Goal: Task Accomplishment & Management: Manage account settings

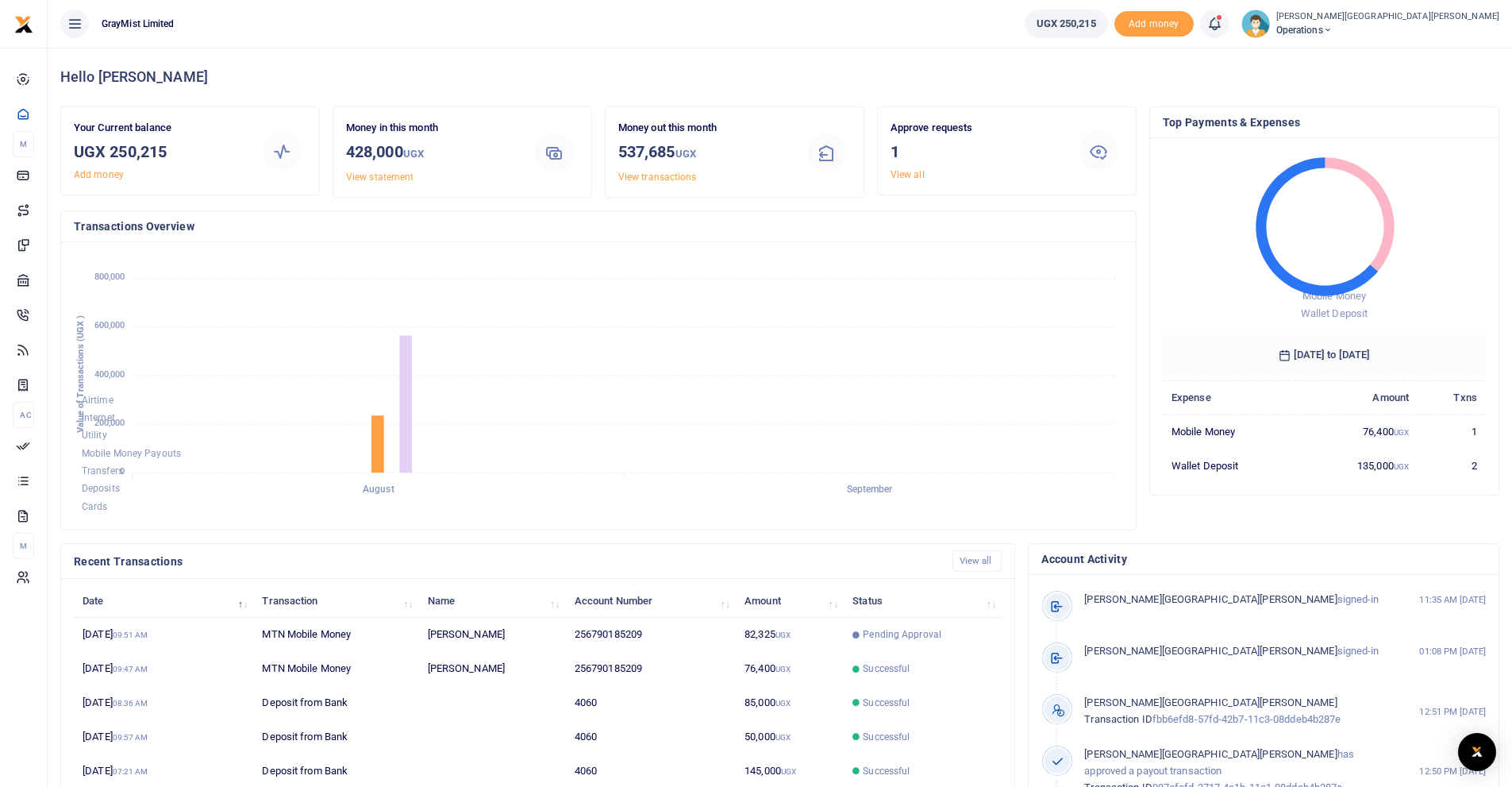
scroll to position [13, 13]
click at [1223, 24] on span at bounding box center [1223, 24] width 0 height 0
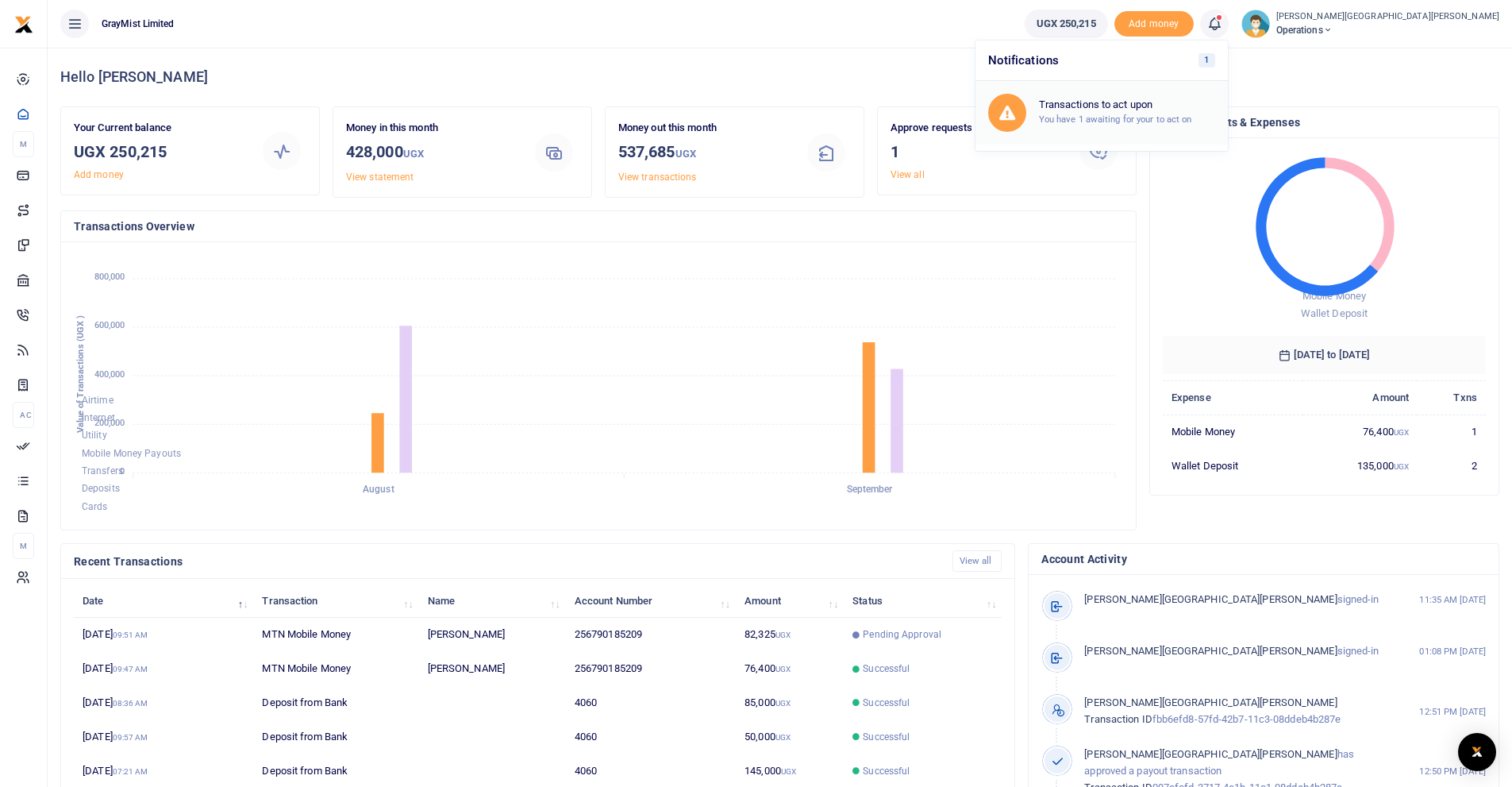
click at [1039, 110] on h6 "Transactions to act upon" at bounding box center [1128, 104] width 176 height 13
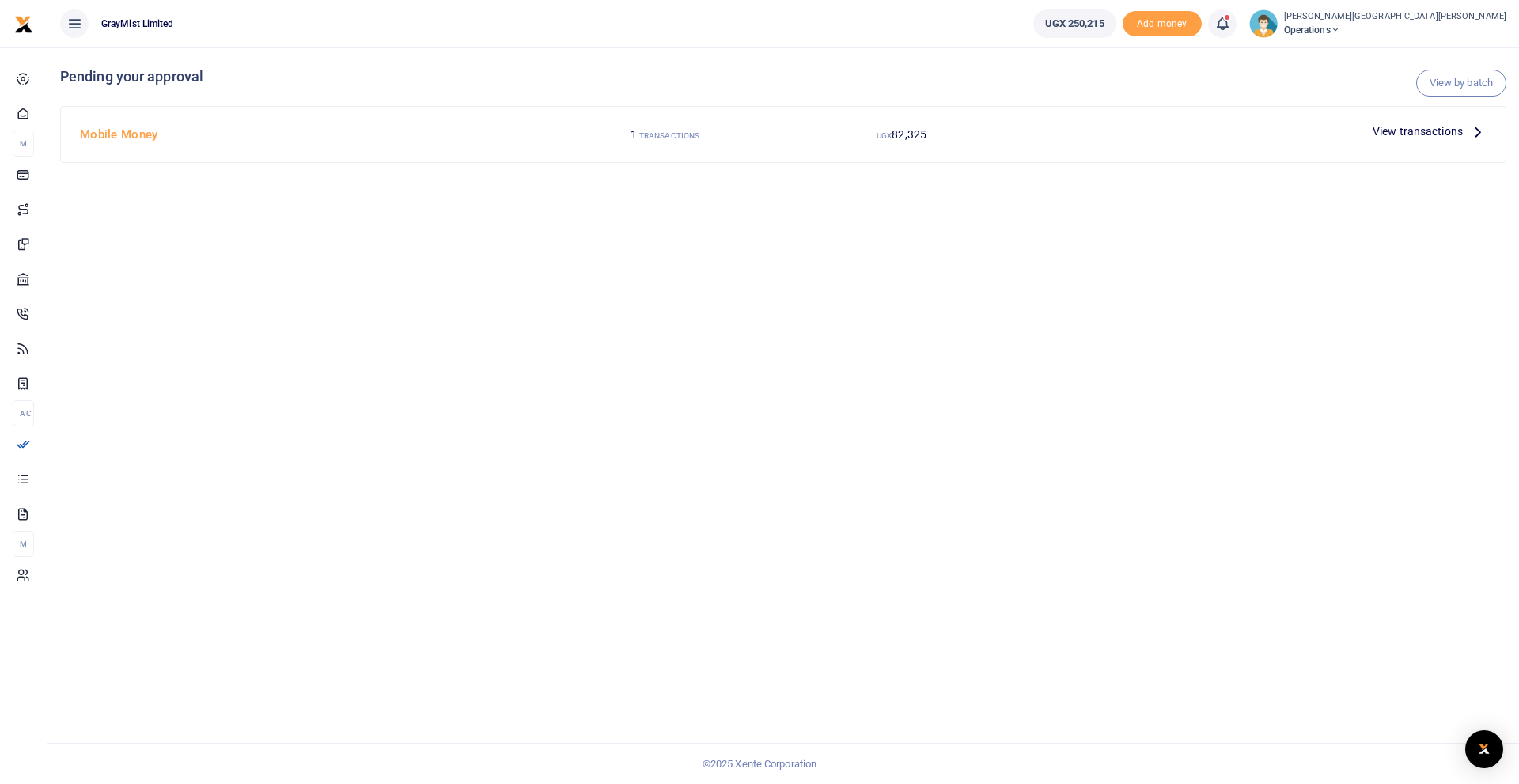
click at [1403, 131] on span "View transactions" at bounding box center [1418, 131] width 90 height 18
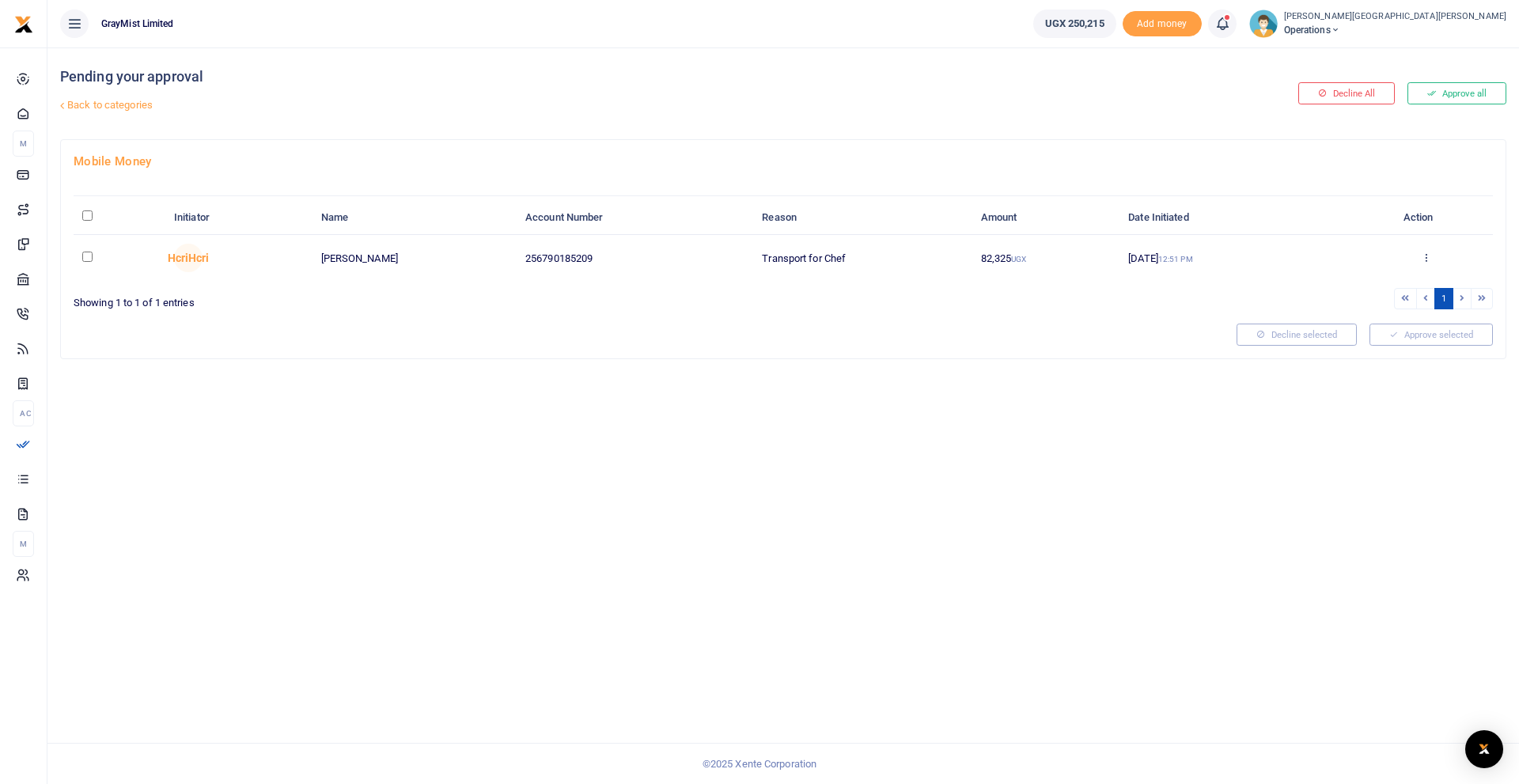
drag, startPoint x: 90, startPoint y: 257, endPoint x: 101, endPoint y: 264, distance: 13.0
click at [96, 262] on td at bounding box center [119, 258] width 92 height 46
click at [85, 255] on input "checkbox" at bounding box center [87, 256] width 10 height 10
checkbox input "true"
click at [1258, 334] on button "Decline selected (1)" at bounding box center [1280, 335] width 131 height 22
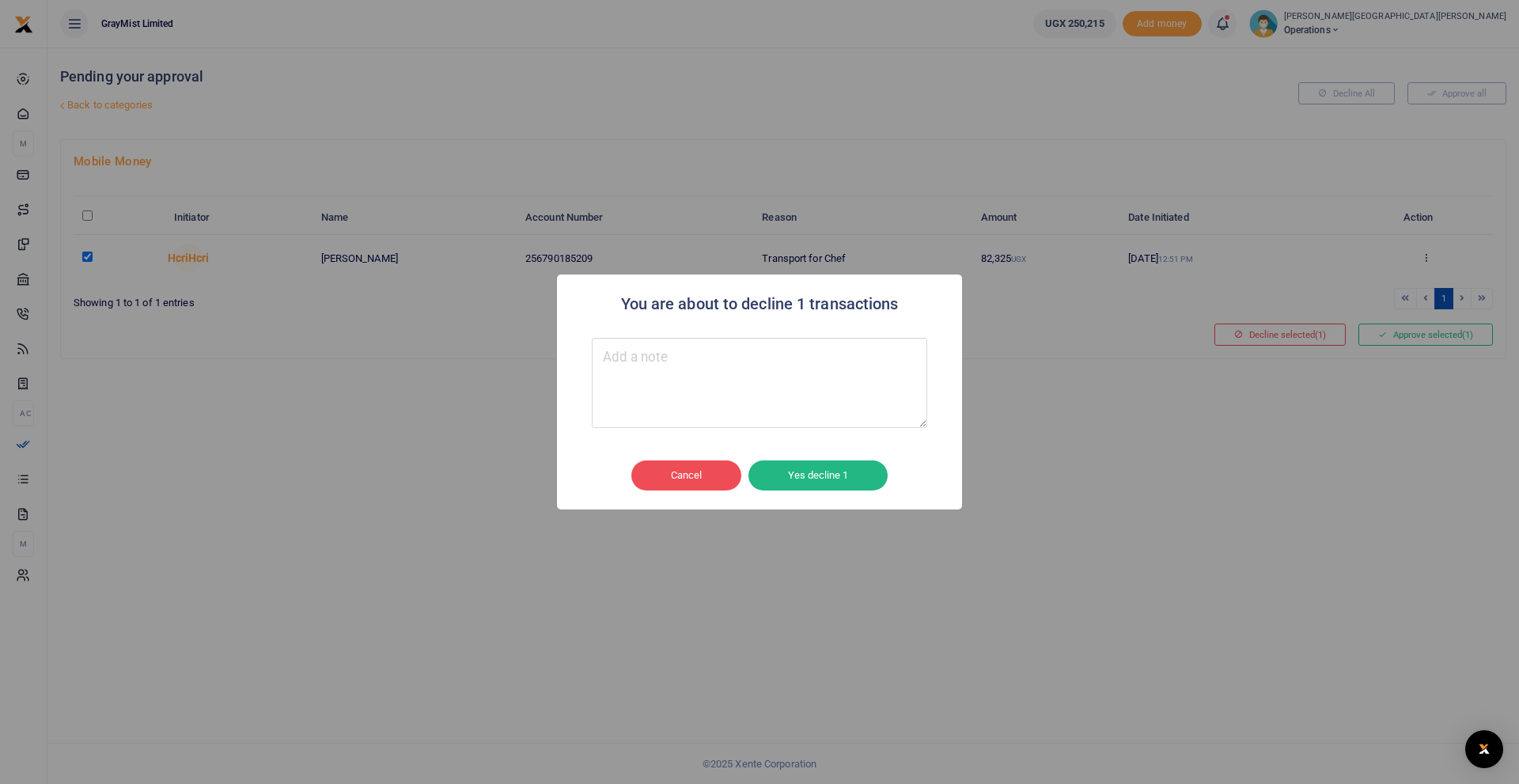
click at [783, 360] on textarea "Type your message here" at bounding box center [760, 382] width 336 height 90
type textarea "Repeat"
click at [814, 480] on button "Yes decline 1" at bounding box center [818, 475] width 140 height 30
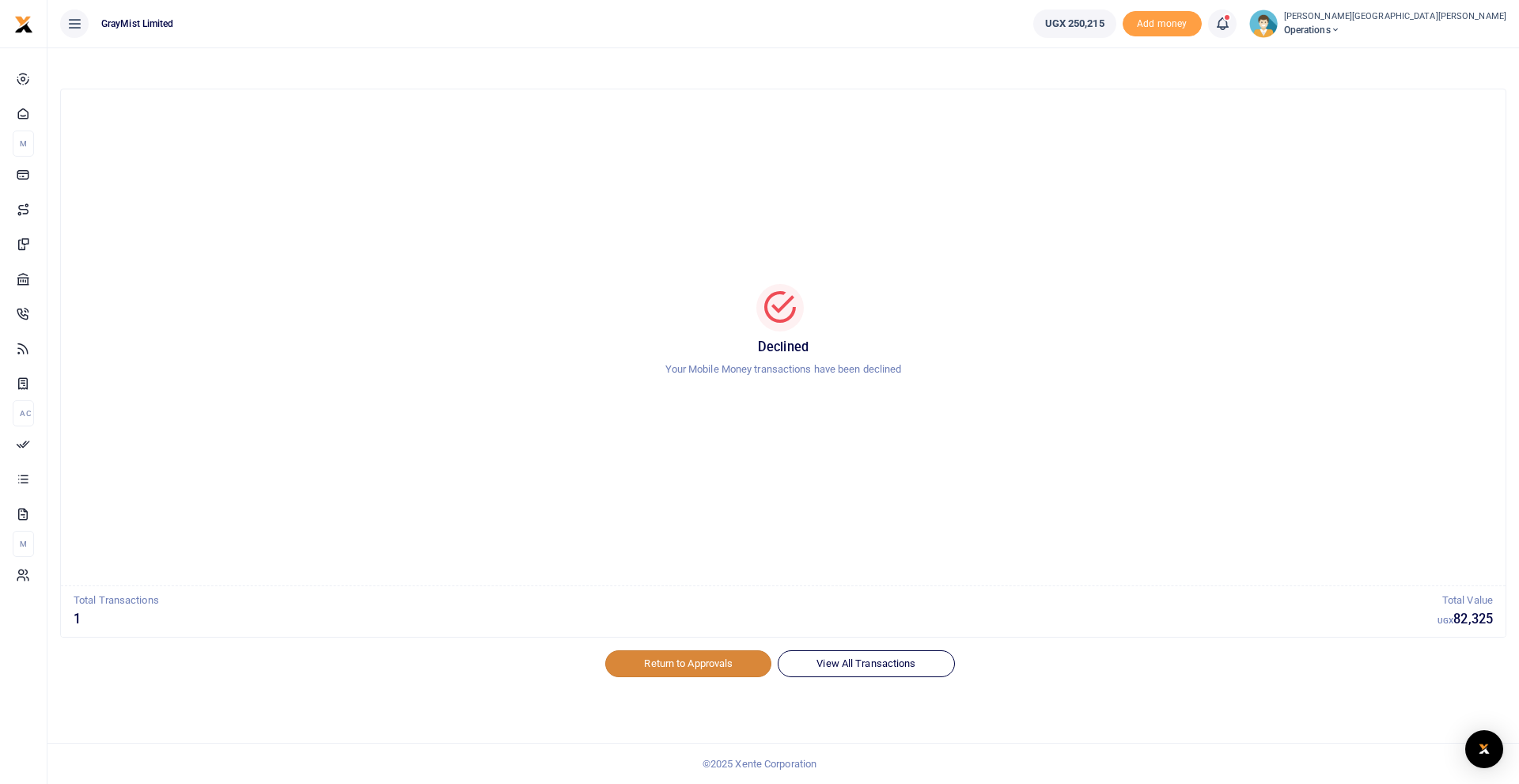
click at [683, 664] on link "Return to Approvals" at bounding box center [688, 664] width 166 height 27
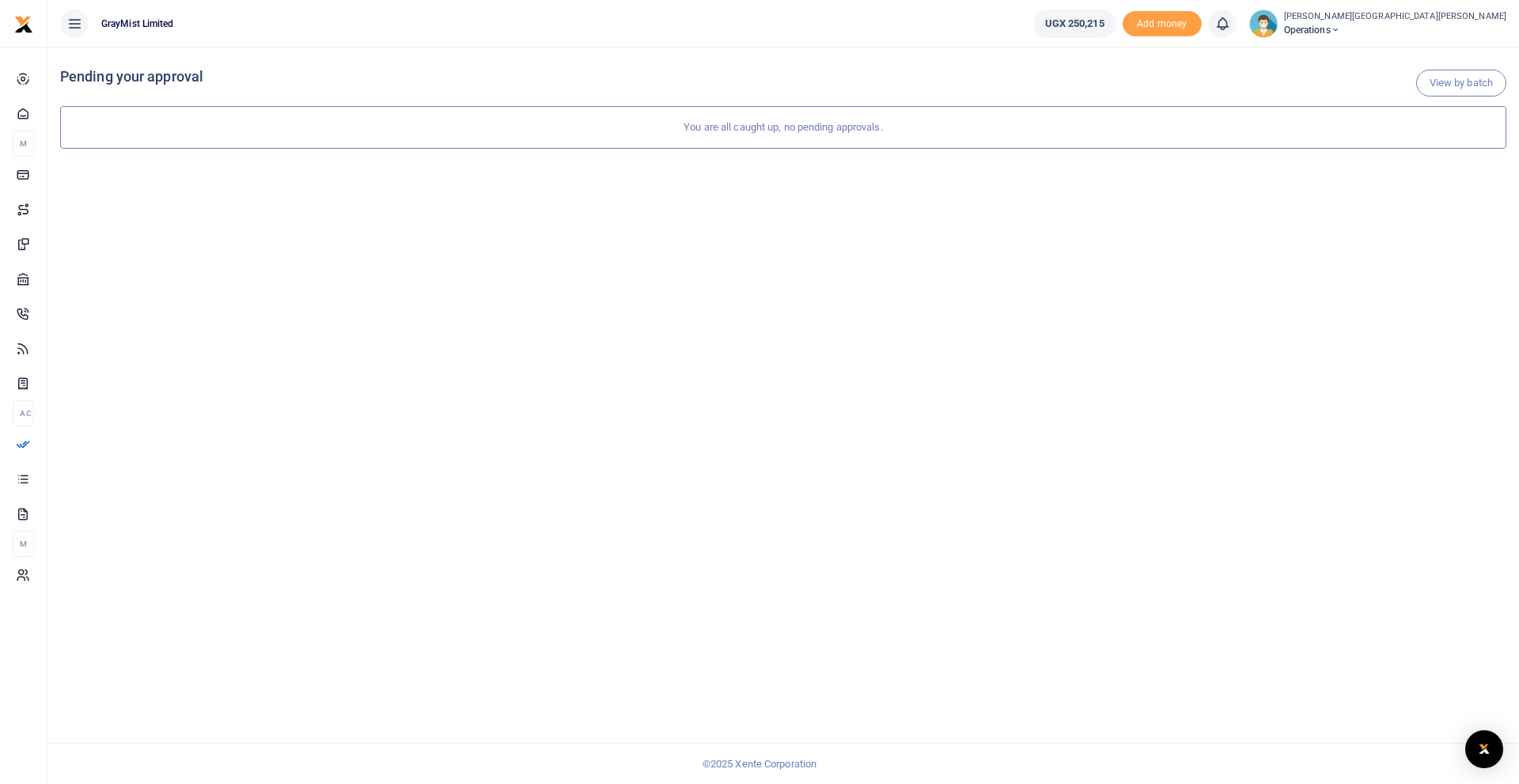
click at [76, 26] on icon at bounding box center [74, 24] width 16 height 18
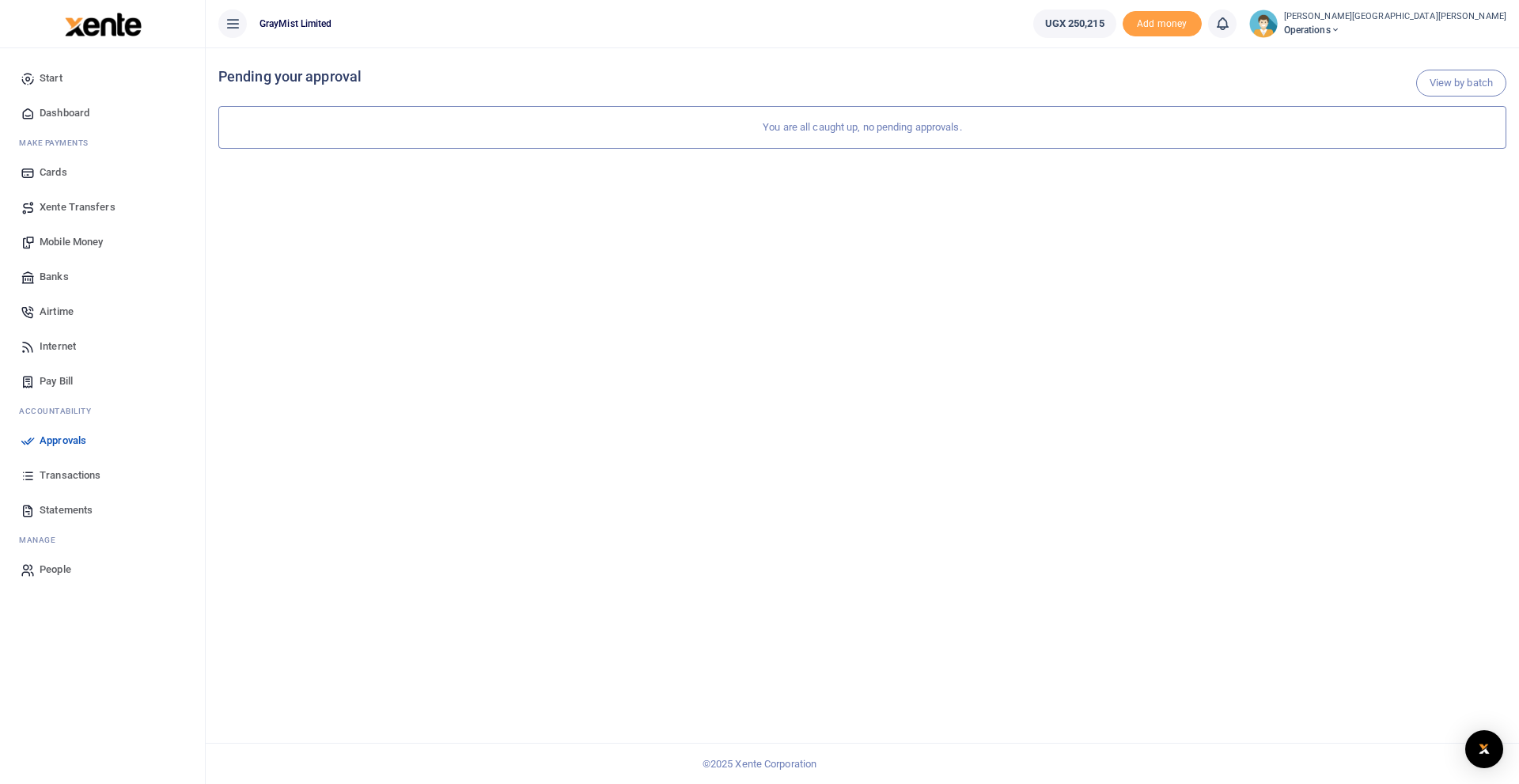
click at [80, 112] on span "Dashboard" at bounding box center [64, 112] width 50 height 16
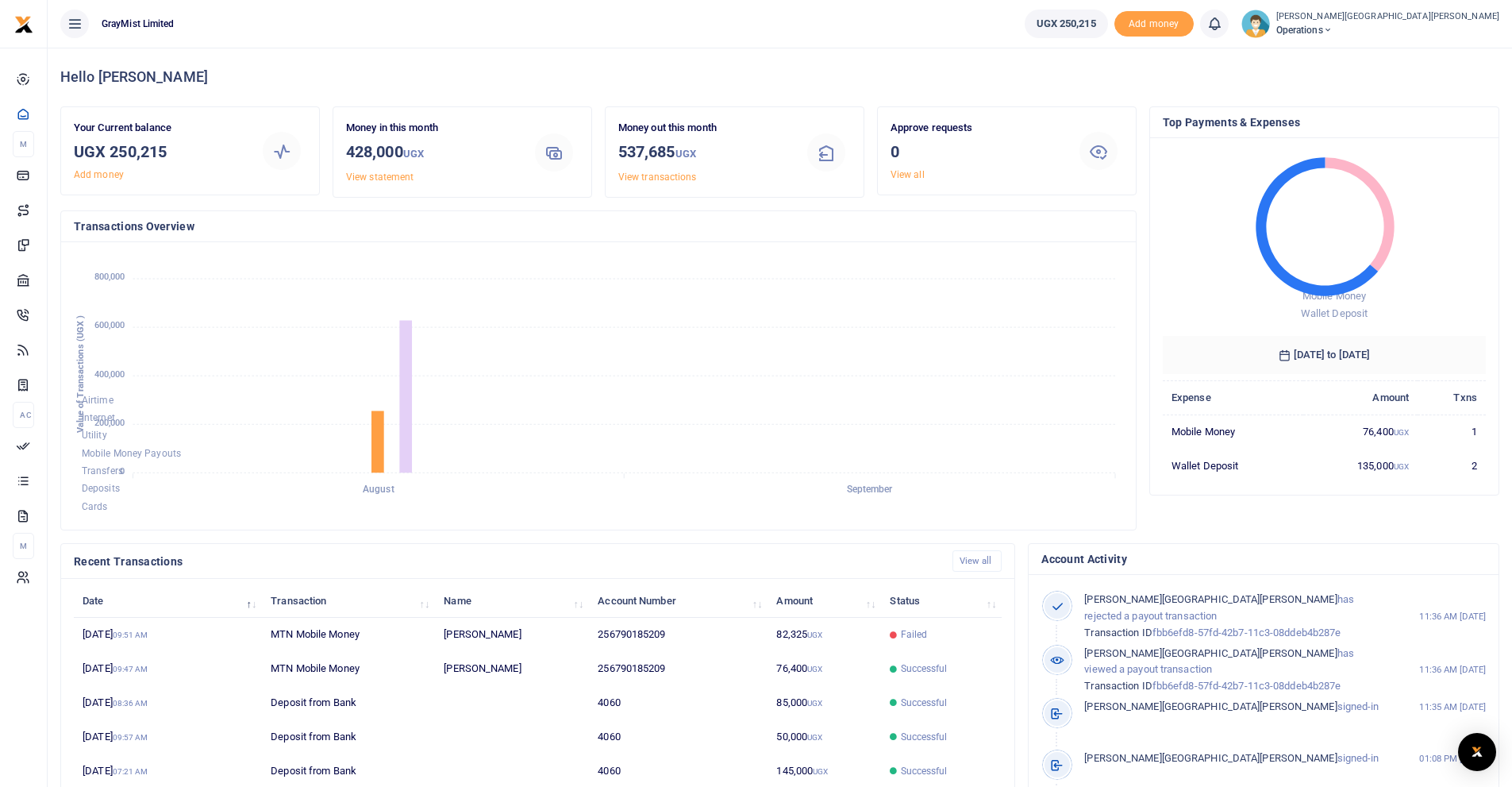
scroll to position [13, 13]
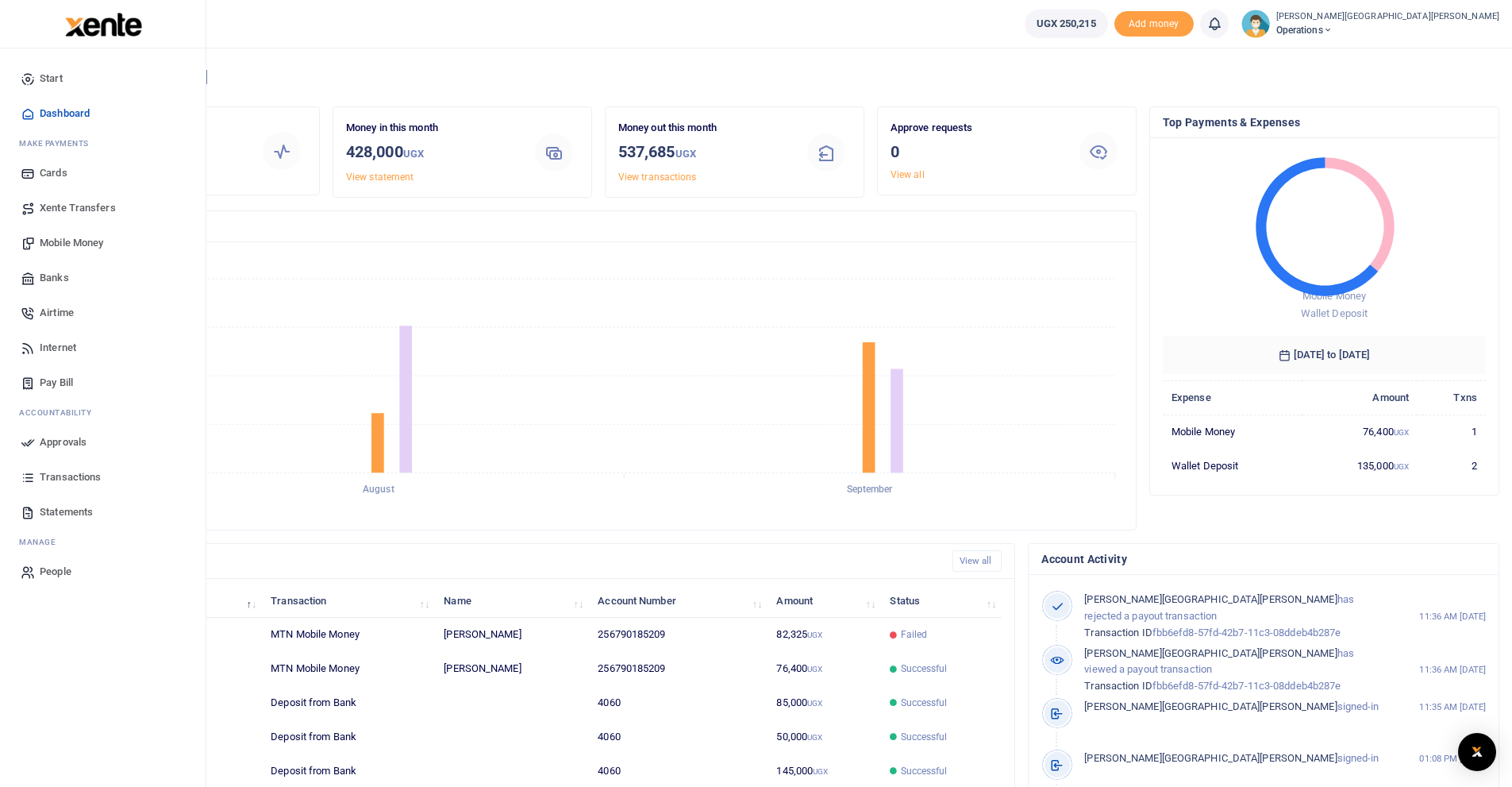
click at [77, 245] on span "Mobile Money" at bounding box center [71, 243] width 64 height 16
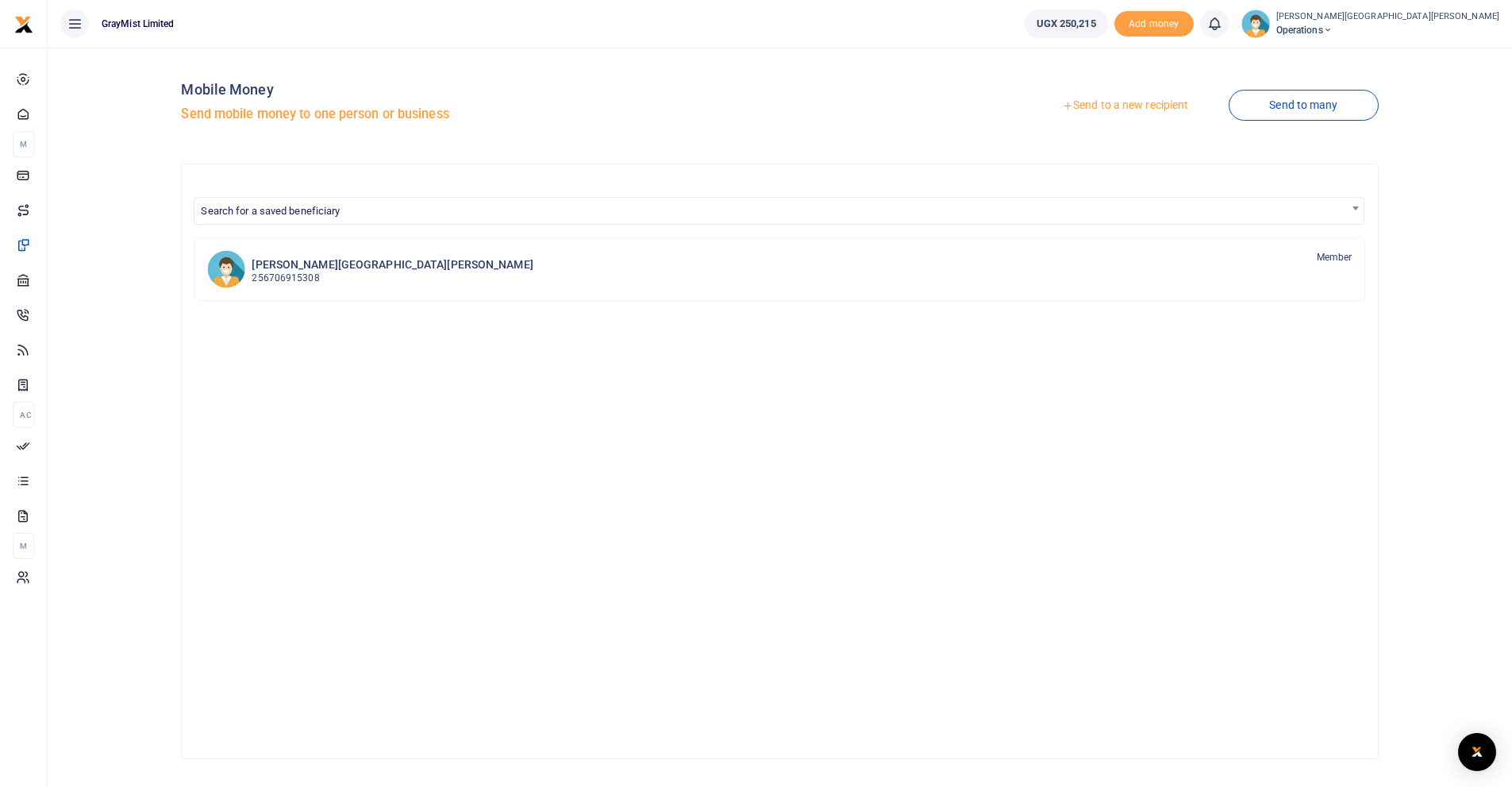
click at [1140, 104] on link "Send to a new recipient" at bounding box center [1125, 106] width 207 height 29
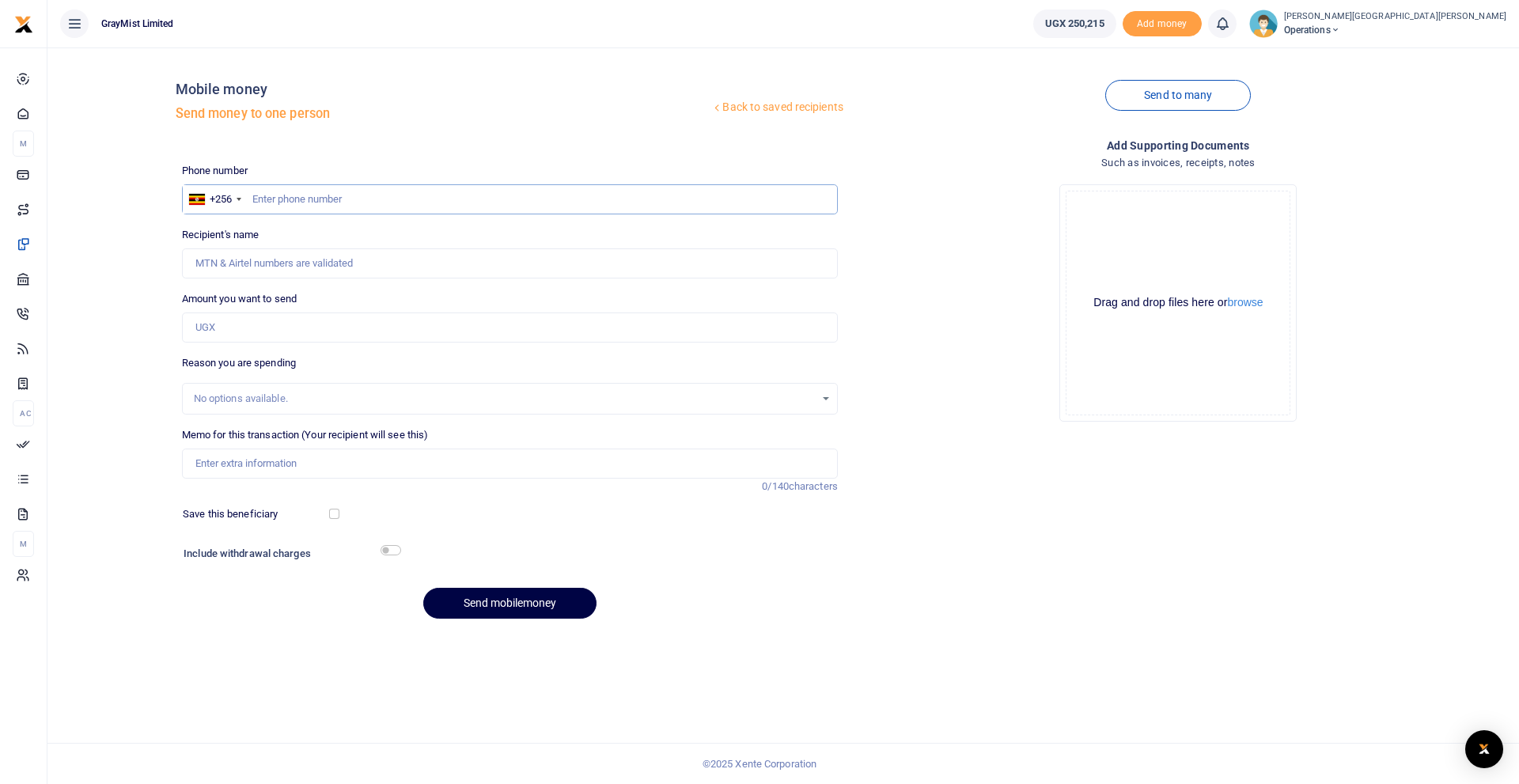
click at [376, 195] on input "text" at bounding box center [509, 200] width 655 height 30
type input "790185209"
type input "[PERSON_NAME]"
type input "790185209"
click at [314, 330] on input "Amount you want to send" at bounding box center [509, 328] width 655 height 30
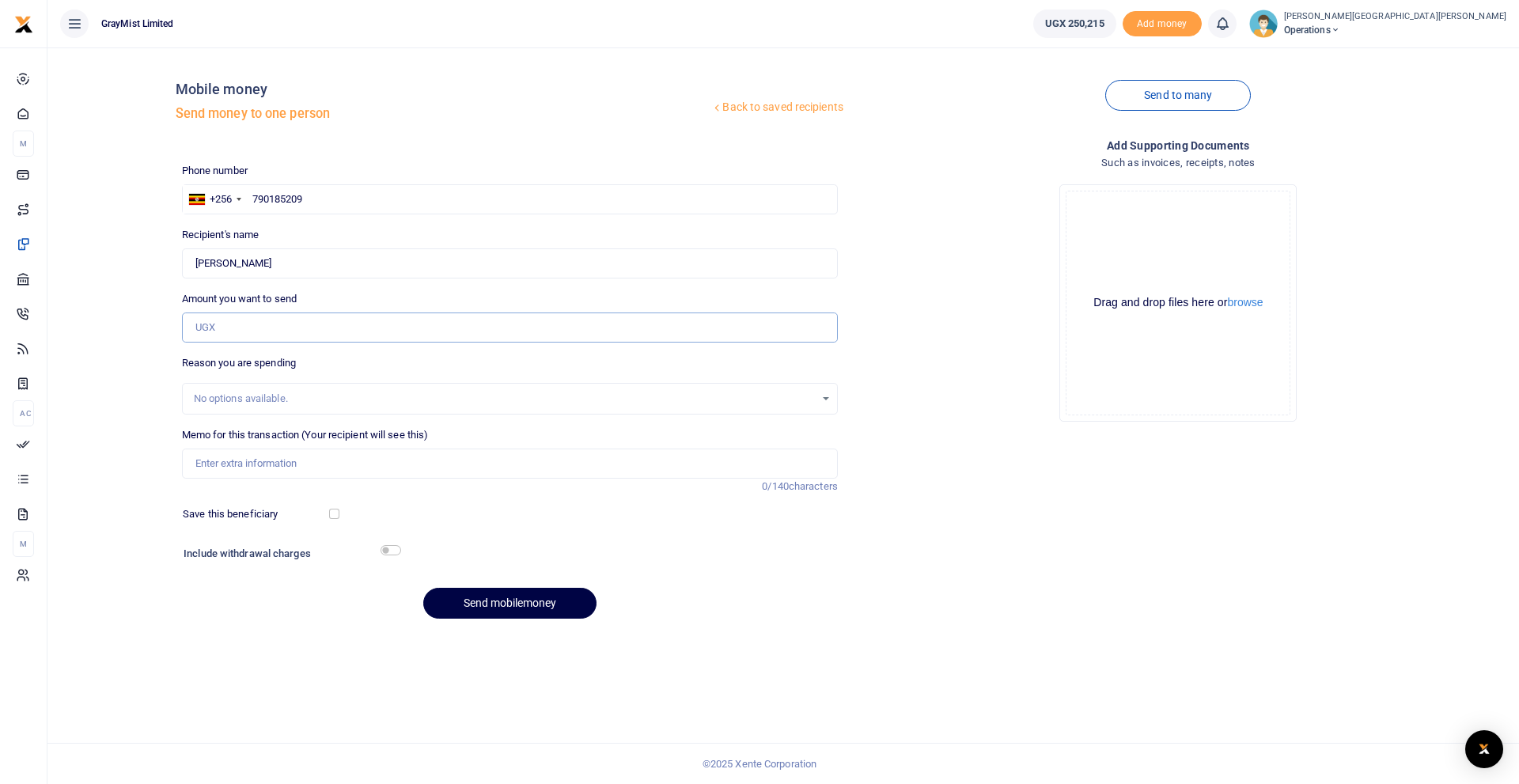
click at [276, 331] on input "Amount you want to send" at bounding box center [509, 328] width 655 height 30
type input "160,000"
click at [283, 470] on input "Memo for this transaction (Your recipient will see this)" at bounding box center [509, 463] width 655 height 30
drag, startPoint x: 324, startPoint y: 459, endPoint x: 261, endPoint y: 462, distance: 63.1
click at [261, 462] on input "WokShopping20thAug25" at bounding box center [509, 463] width 655 height 30
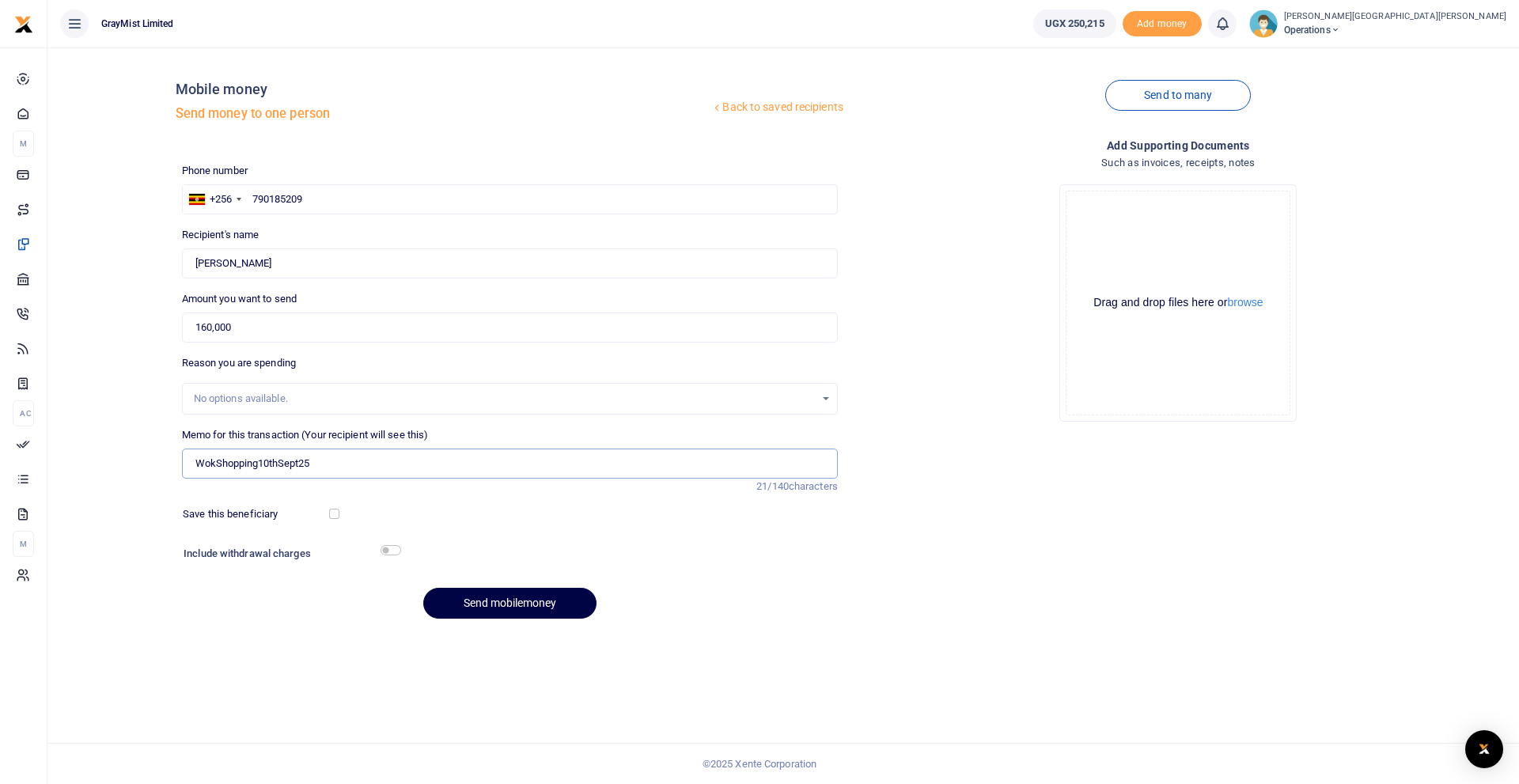
type input "WokShopping10thSept25"
click at [398, 548] on input "checkbox" at bounding box center [391, 551] width 20 height 10
checkbox input "true"
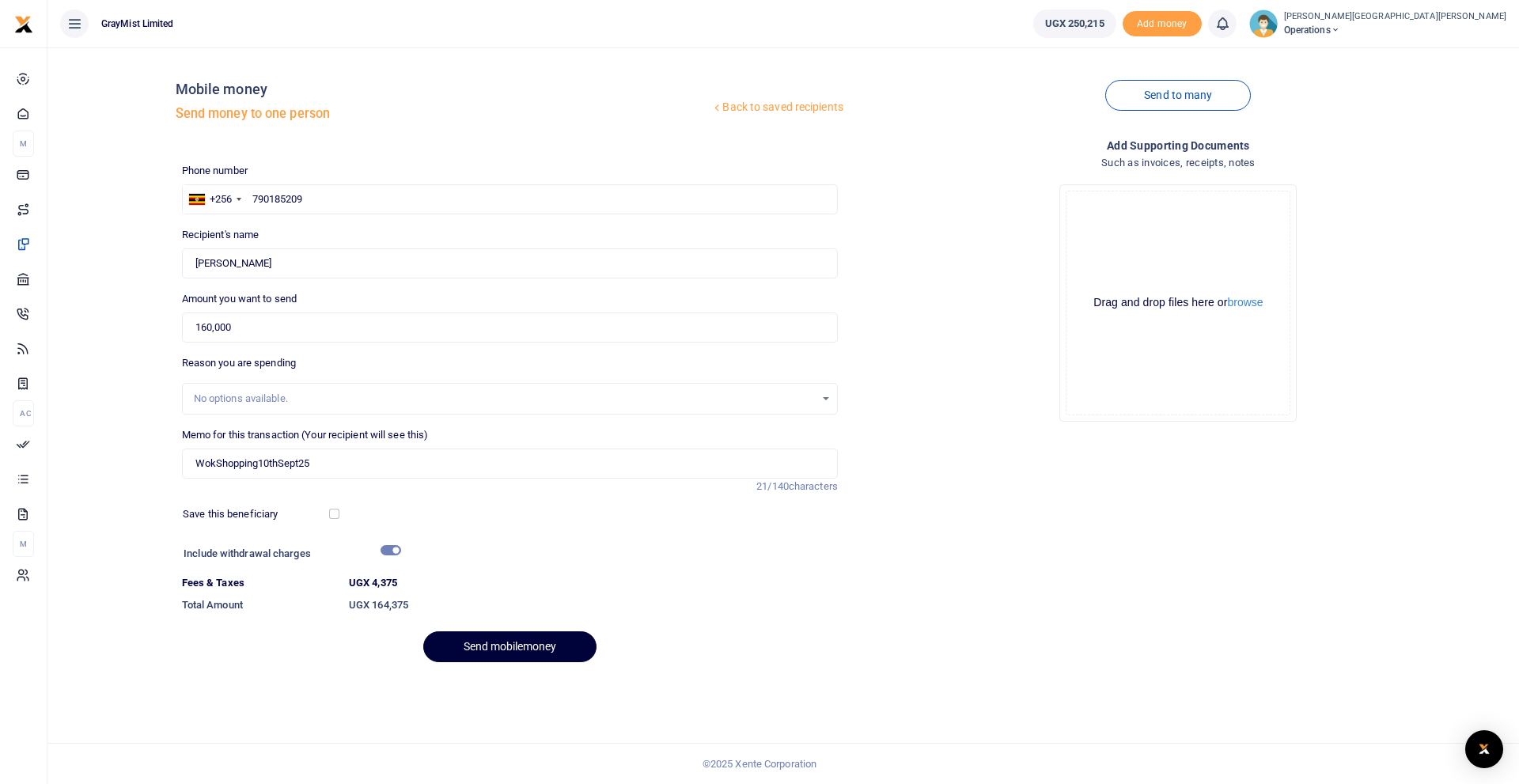
click at [517, 644] on button "Send mobilemoney" at bounding box center [509, 646] width 173 height 30
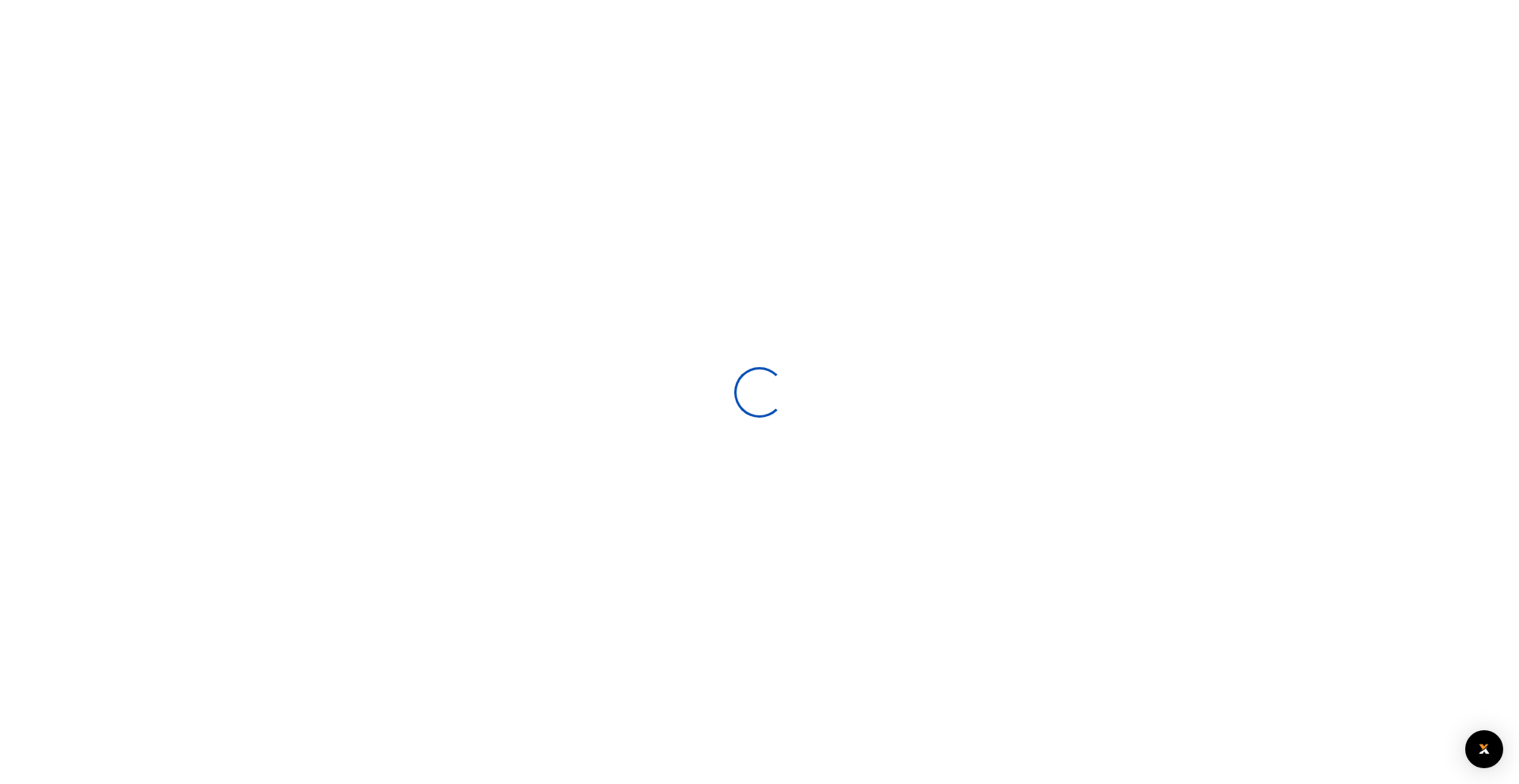
select select
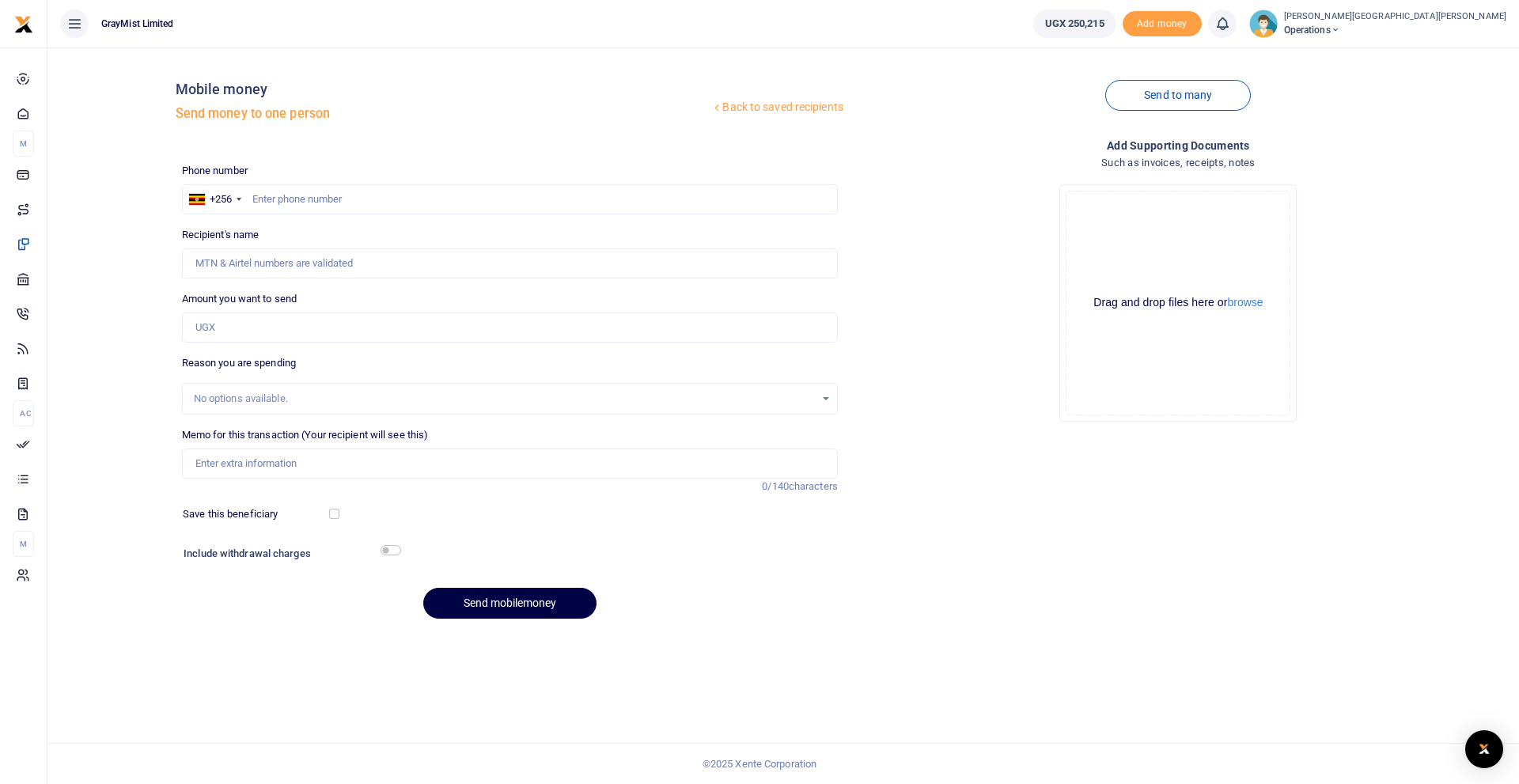
click at [1215, 23] on icon at bounding box center [1222, 24] width 16 height 18
click at [1215, 25] on icon at bounding box center [1222, 24] width 16 height 18
click at [1048, 107] on h6 "Transactions to act upon" at bounding box center [1136, 104] width 176 height 13
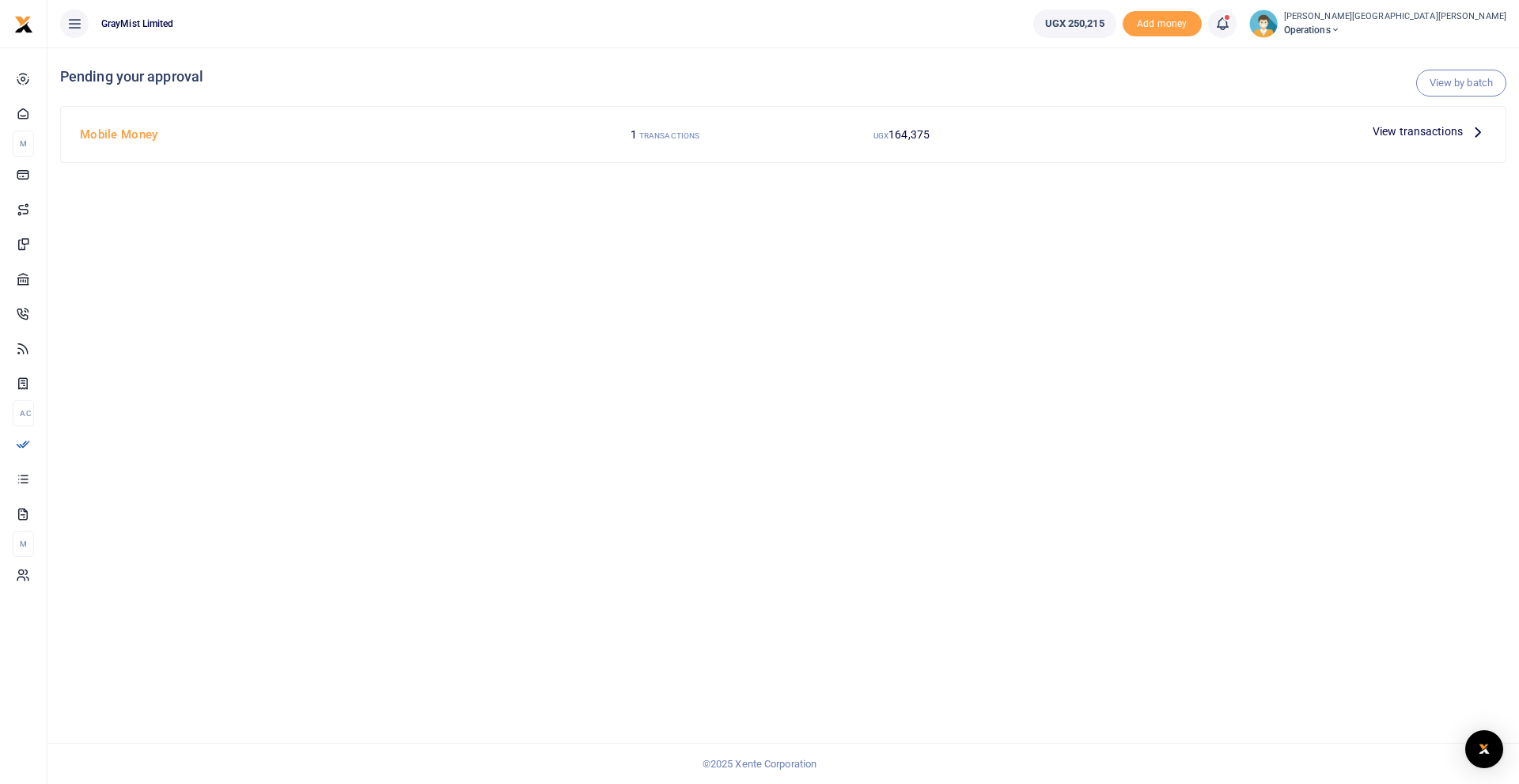
click at [1419, 129] on span "View transactions" at bounding box center [1418, 131] width 90 height 18
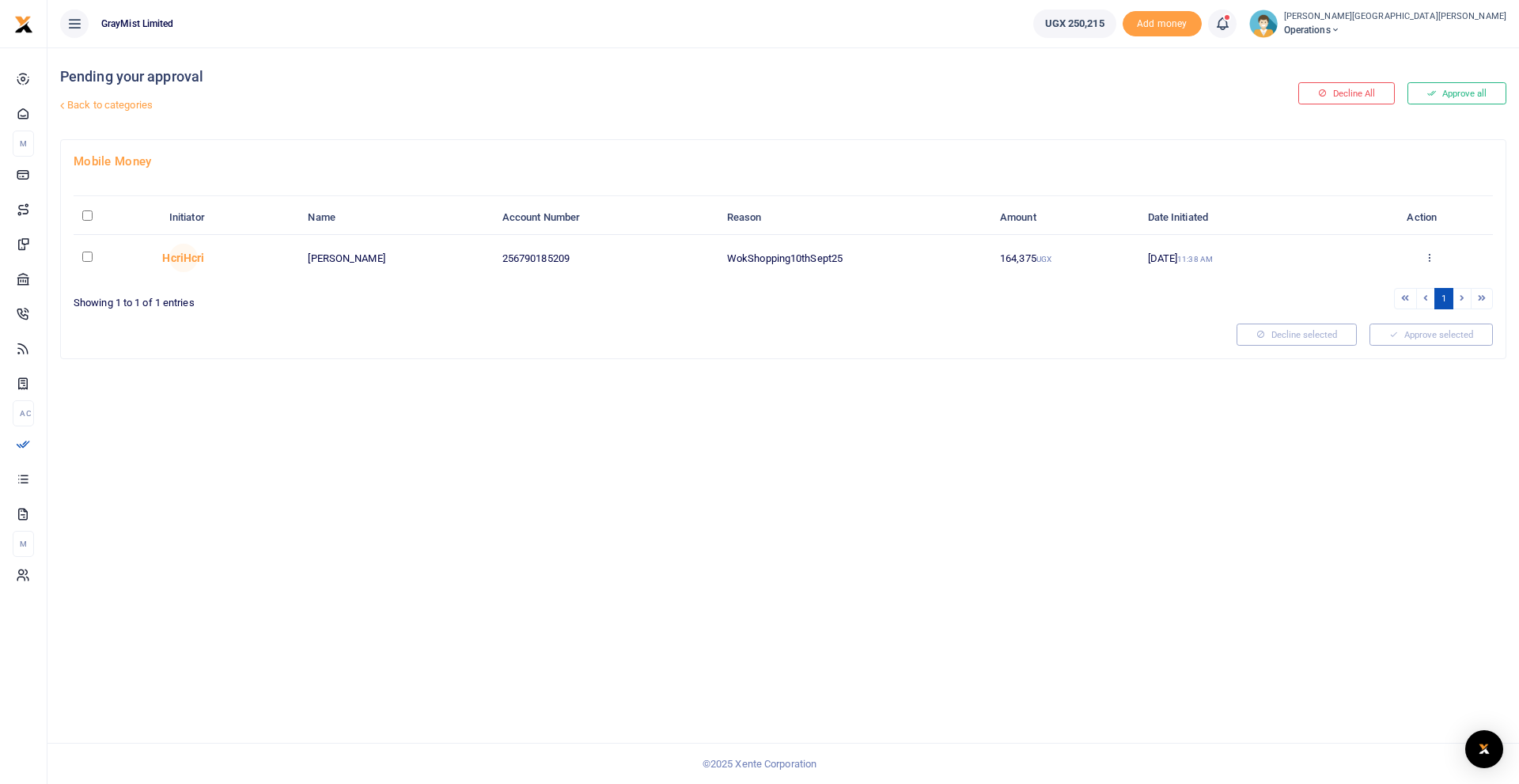
click at [88, 257] on input "checkbox" at bounding box center [87, 256] width 10 height 10
checkbox input "true"
click at [1429, 335] on button "Approve selected (1)" at bounding box center [1425, 335] width 134 height 22
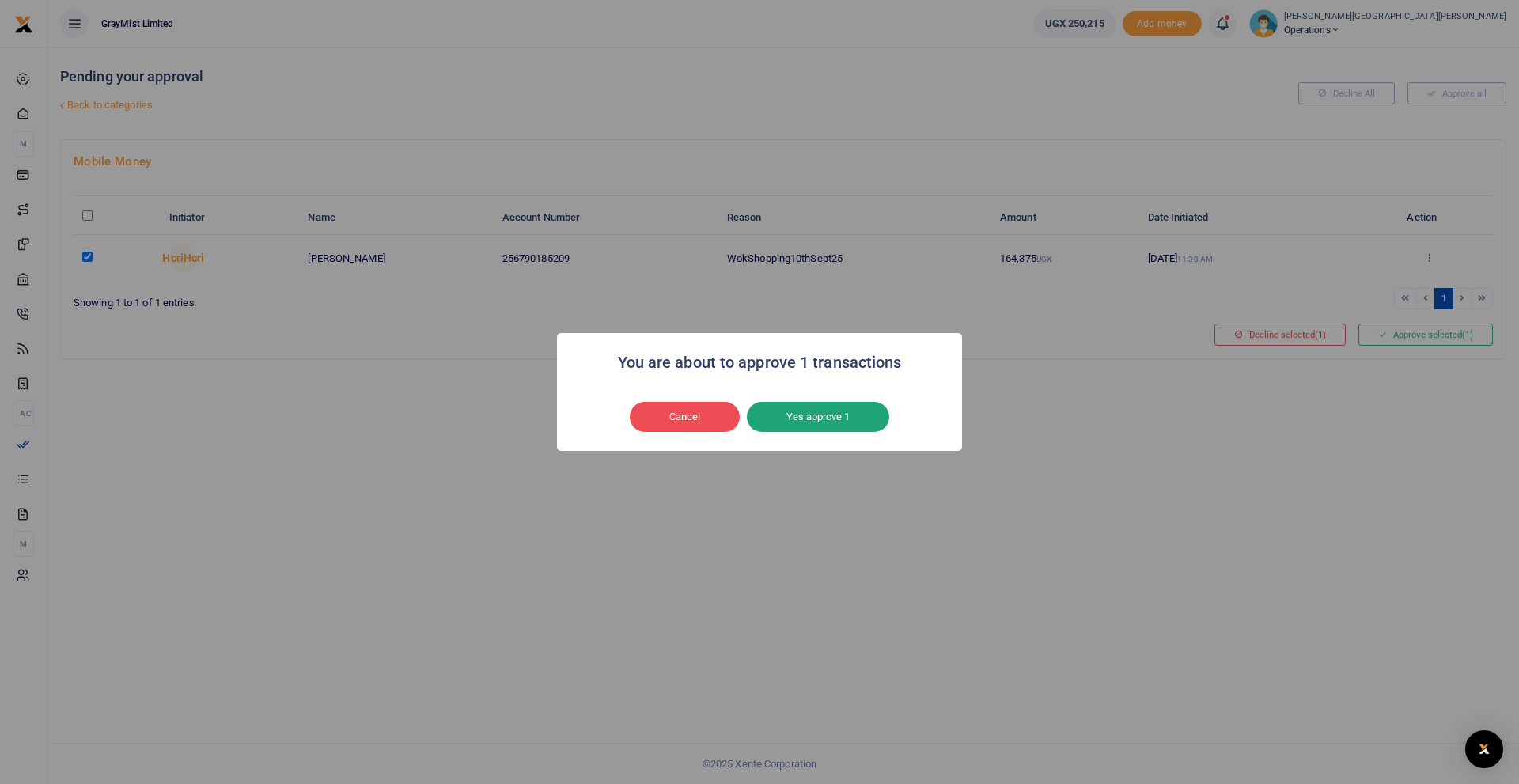
click at [863, 420] on button "Yes approve 1" at bounding box center [818, 417] width 142 height 30
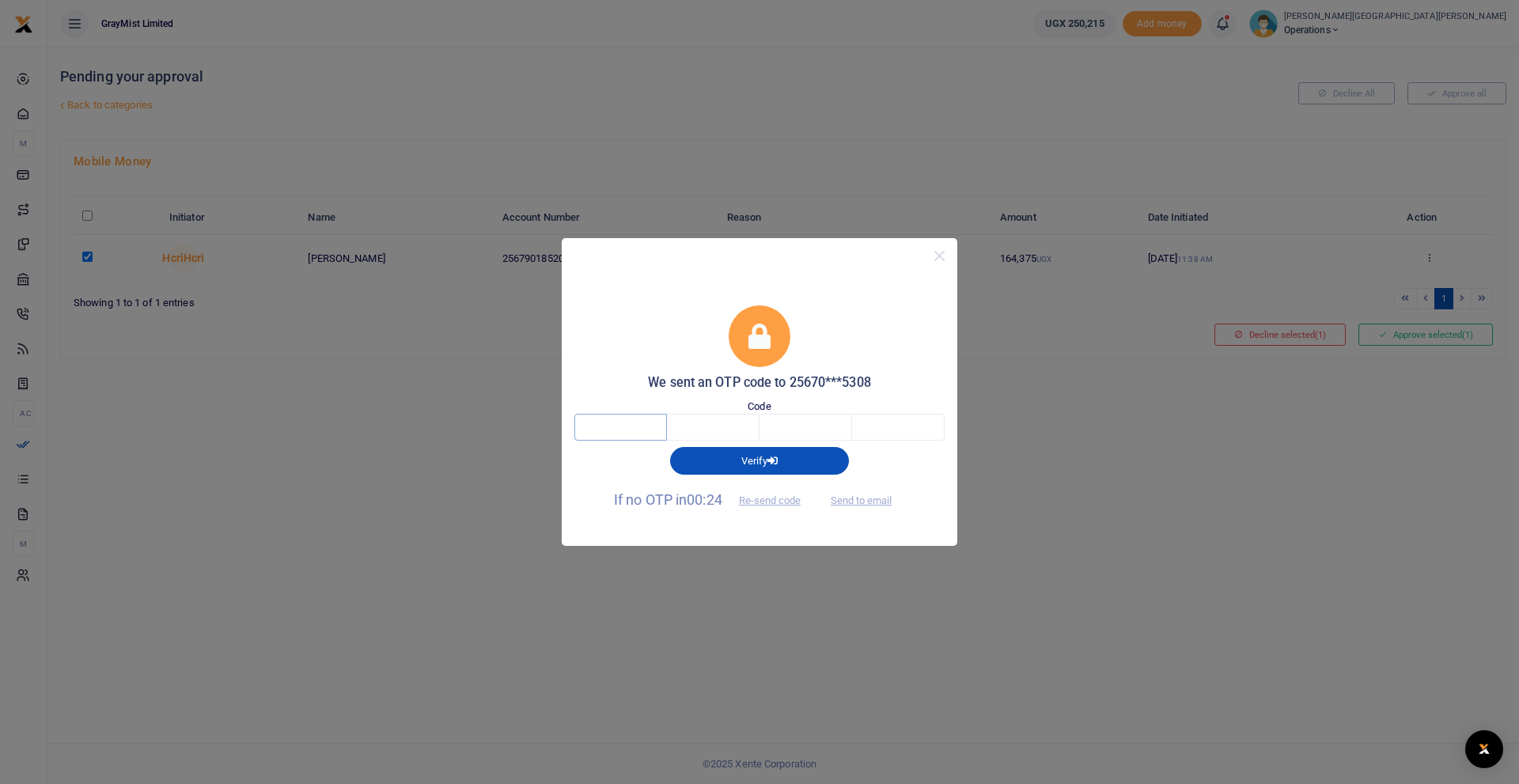
click at [648, 422] on input "text" at bounding box center [620, 427] width 92 height 27
click at [887, 500] on button "Send to email" at bounding box center [861, 501] width 88 height 27
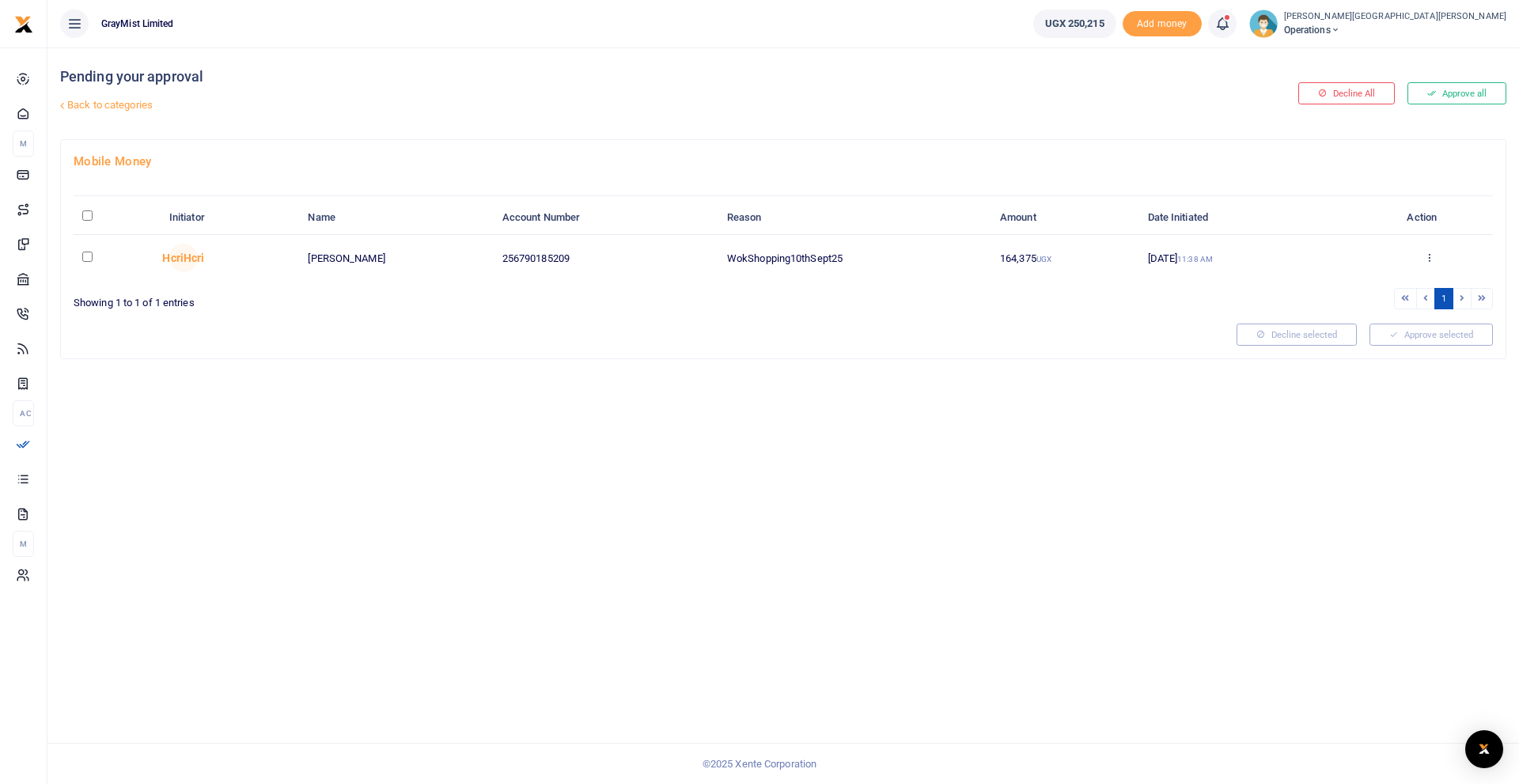
click at [88, 260] on input "checkbox" at bounding box center [87, 256] width 10 height 10
checkbox input "true"
click at [1405, 334] on button "Approve selected (1)" at bounding box center [1425, 335] width 134 height 22
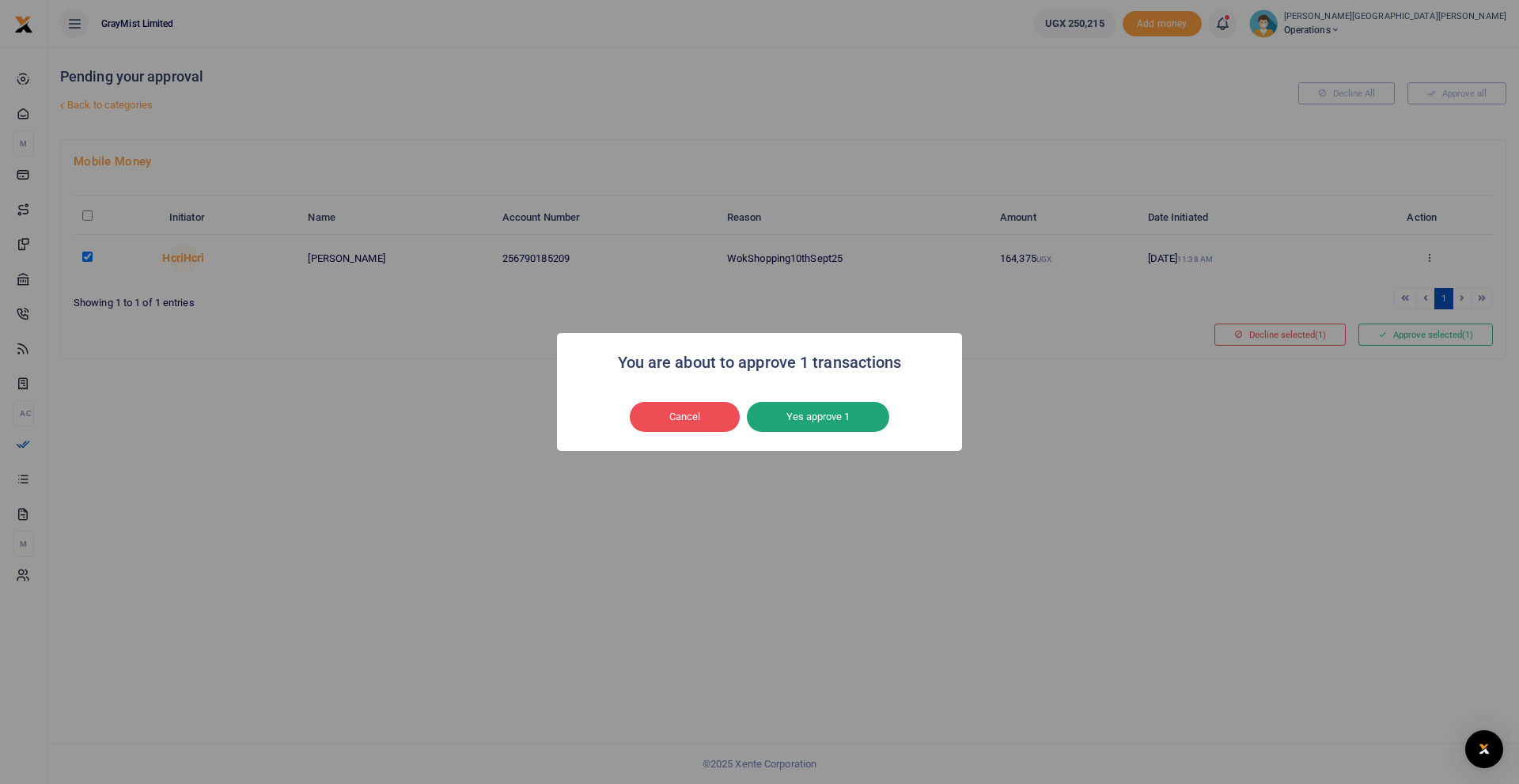
click at [805, 419] on button "Yes approve 1" at bounding box center [818, 417] width 142 height 30
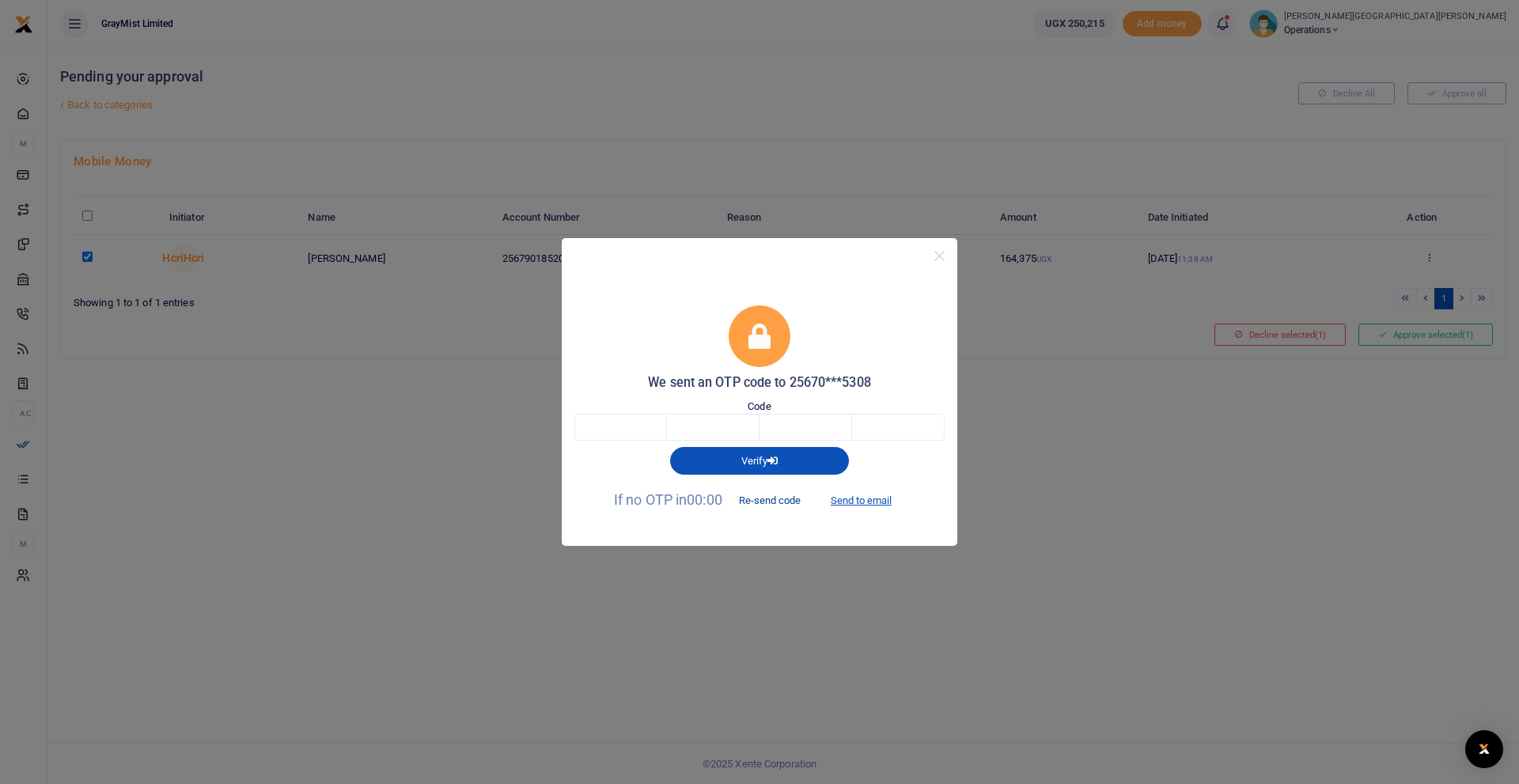
click at [776, 496] on button "Re-send code" at bounding box center [770, 501] width 89 height 27
click at [766, 502] on button "Re-send code" at bounding box center [770, 501] width 89 height 27
click at [923, 465] on div "Verify" at bounding box center [760, 457] width 383 height 33
click at [778, 499] on button "Re-send code" at bounding box center [770, 501] width 89 height 27
click at [623, 423] on input "text" at bounding box center [620, 427] width 92 height 27
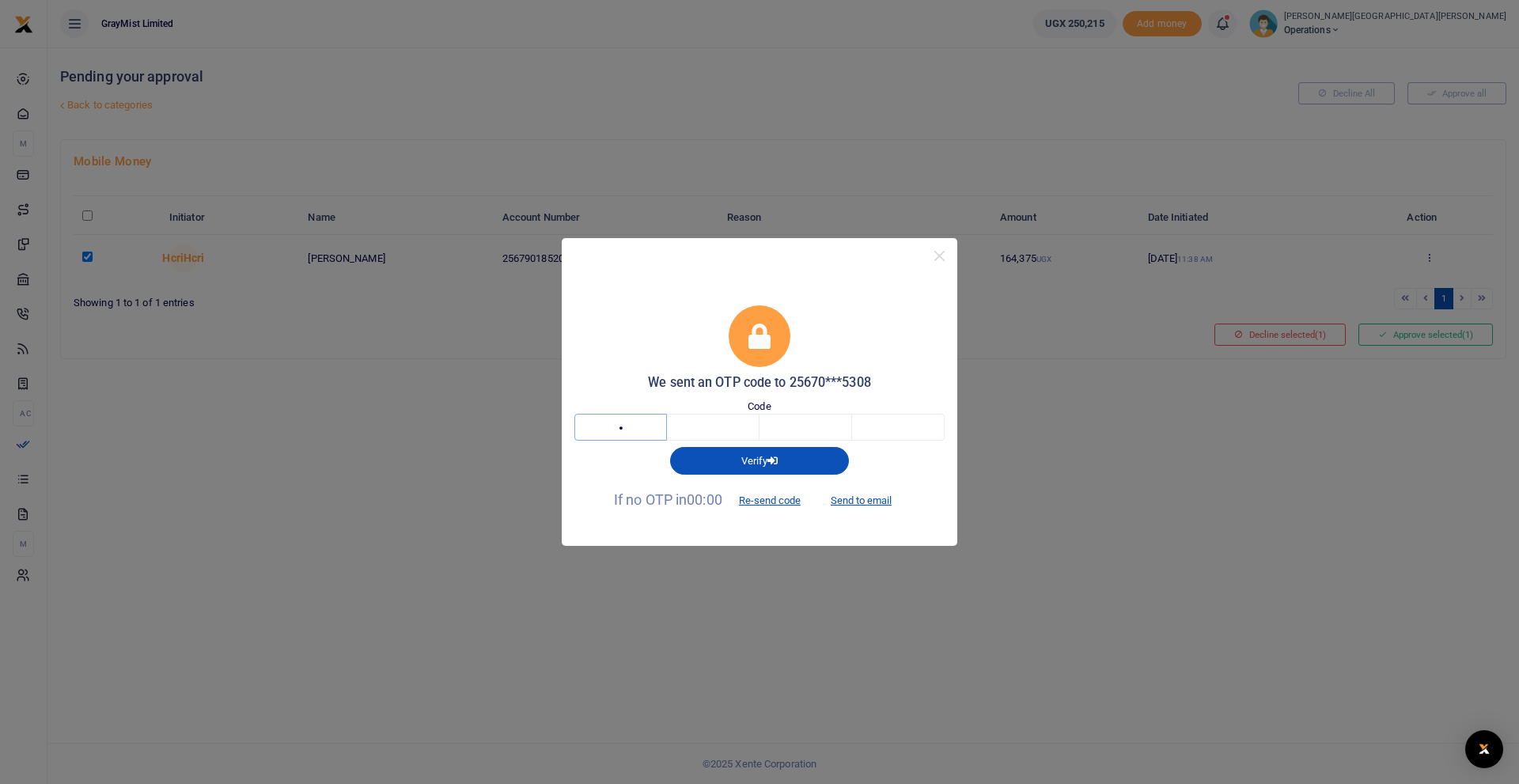
type input "6"
type input "0"
type input "5"
type input "8"
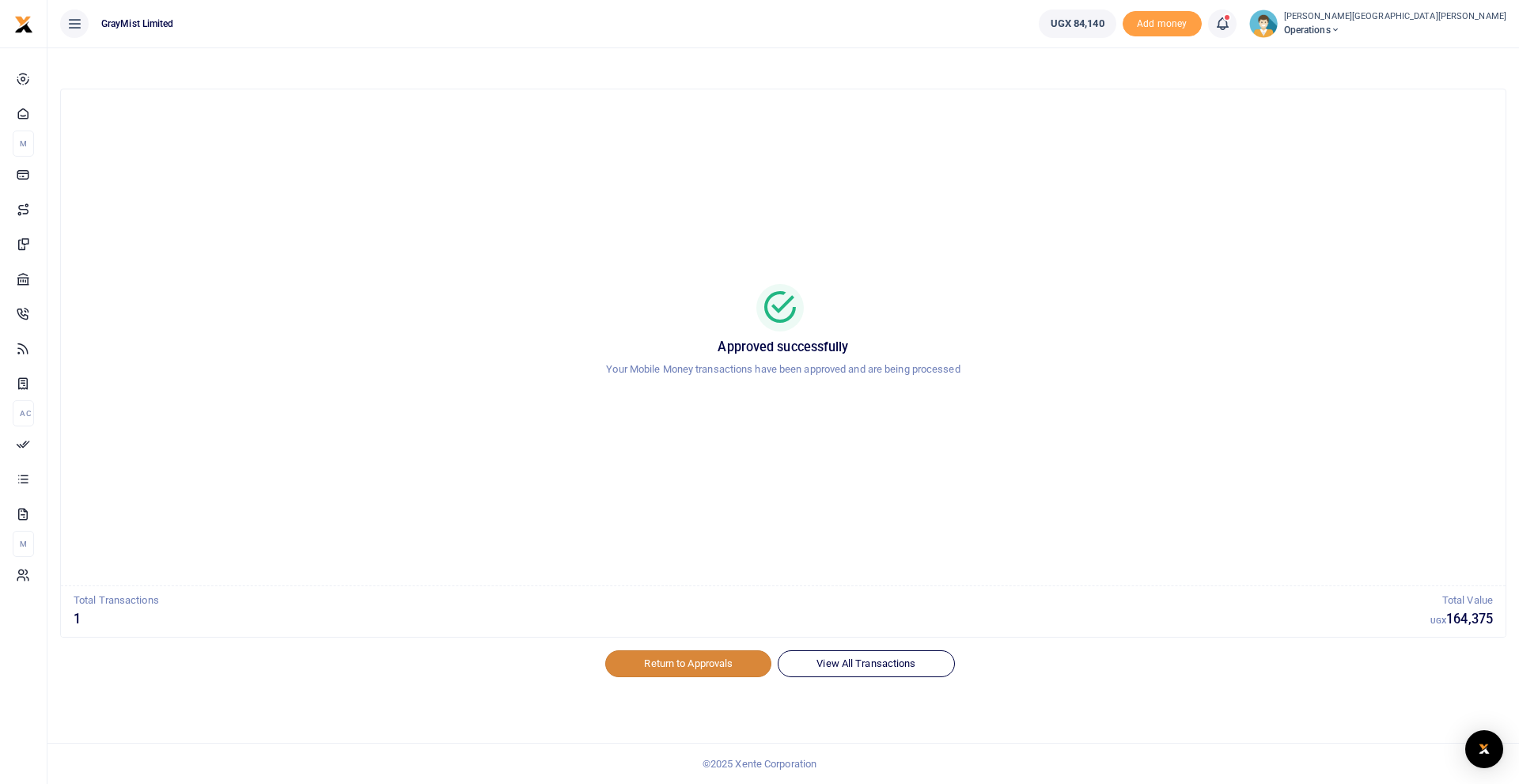
click at [644, 666] on link "Return to Approvals" at bounding box center [688, 664] width 166 height 27
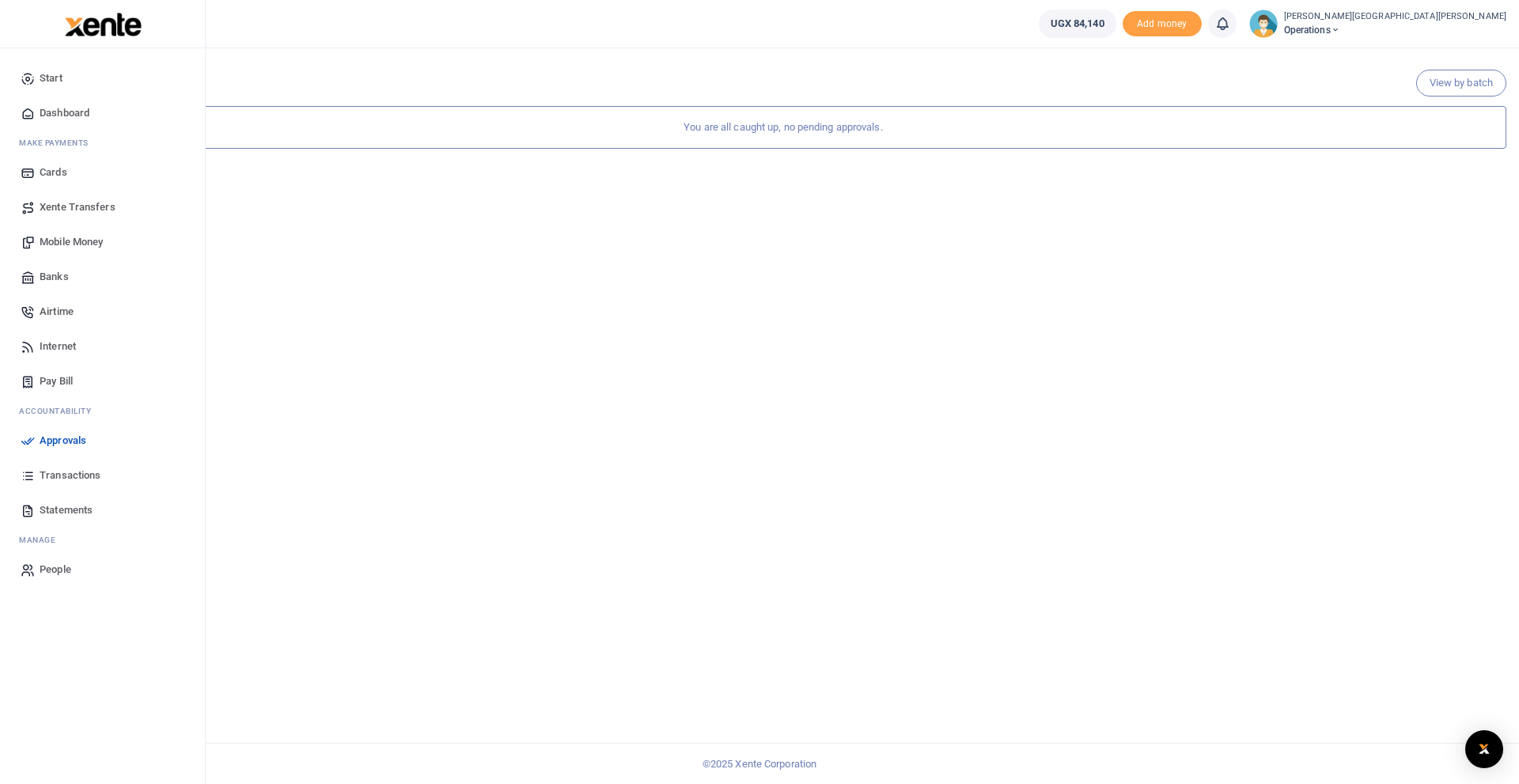
click at [69, 109] on span "Dashboard" at bounding box center [64, 112] width 50 height 16
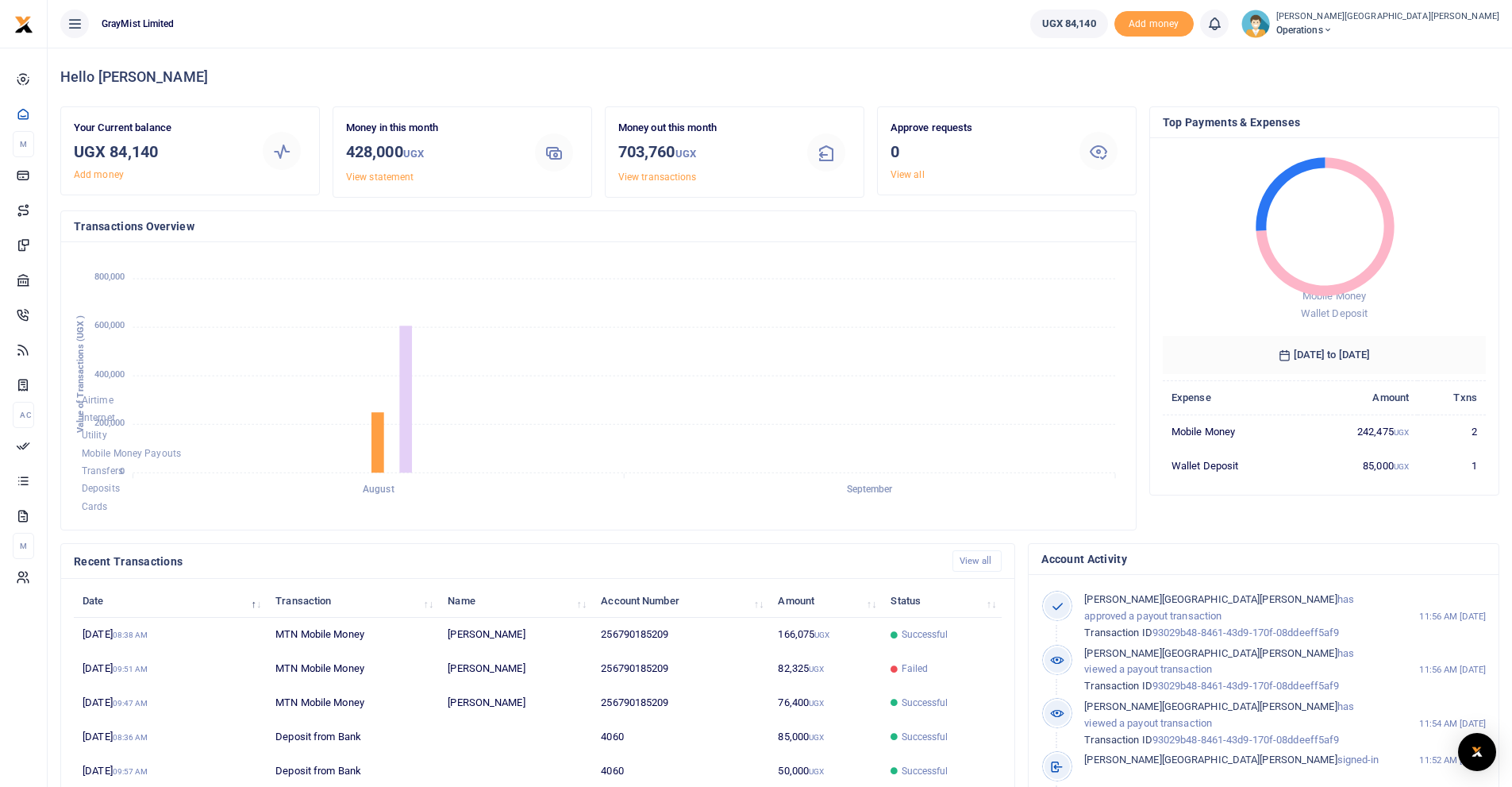
scroll to position [13, 13]
click at [70, 25] on icon at bounding box center [75, 24] width 16 height 18
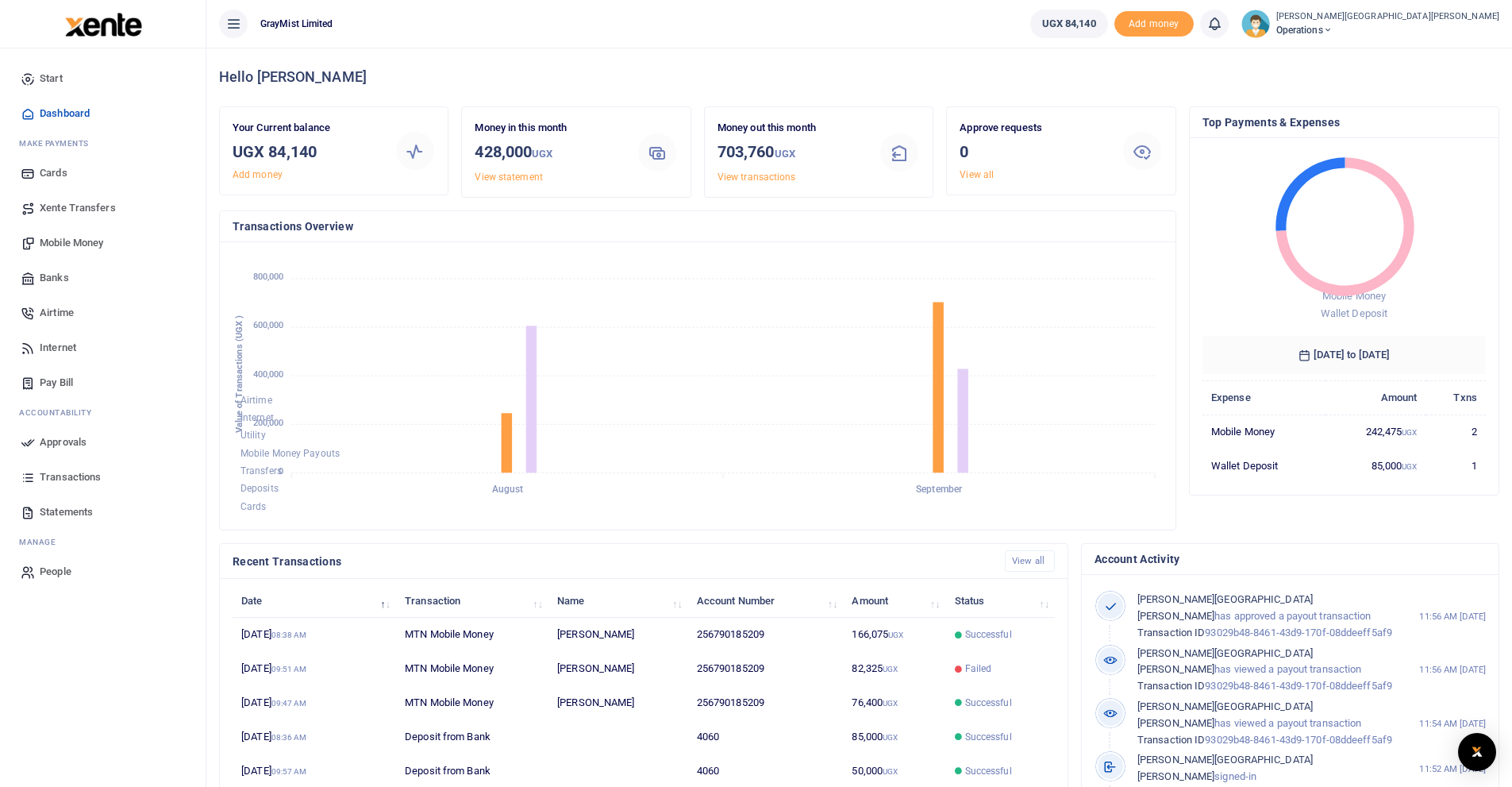
click at [1276, 31] on span "Operations" at bounding box center [1387, 30] width 223 height 14
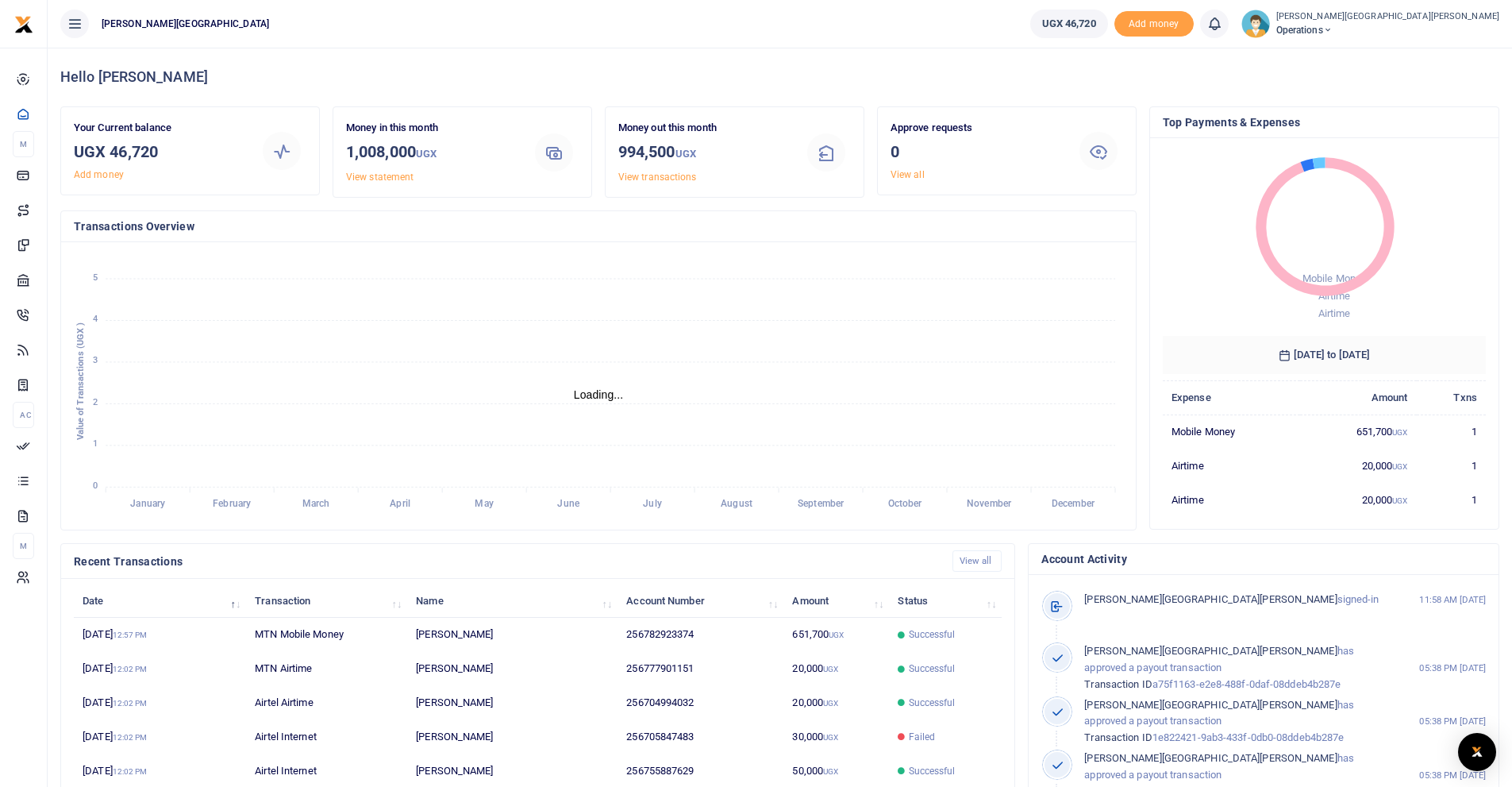
scroll to position [13, 13]
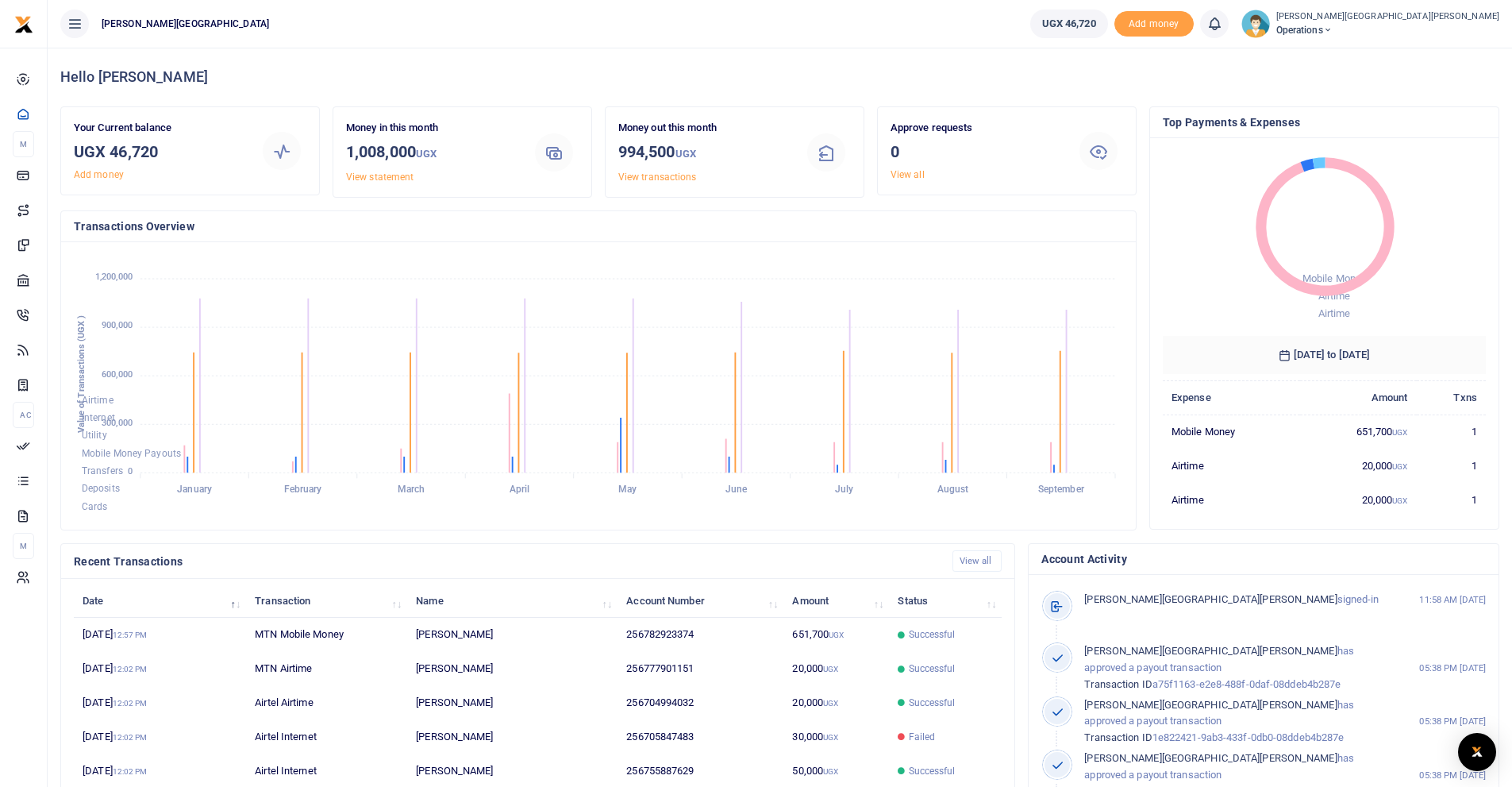
click at [1276, 25] on span "Operations" at bounding box center [1387, 30] width 223 height 14
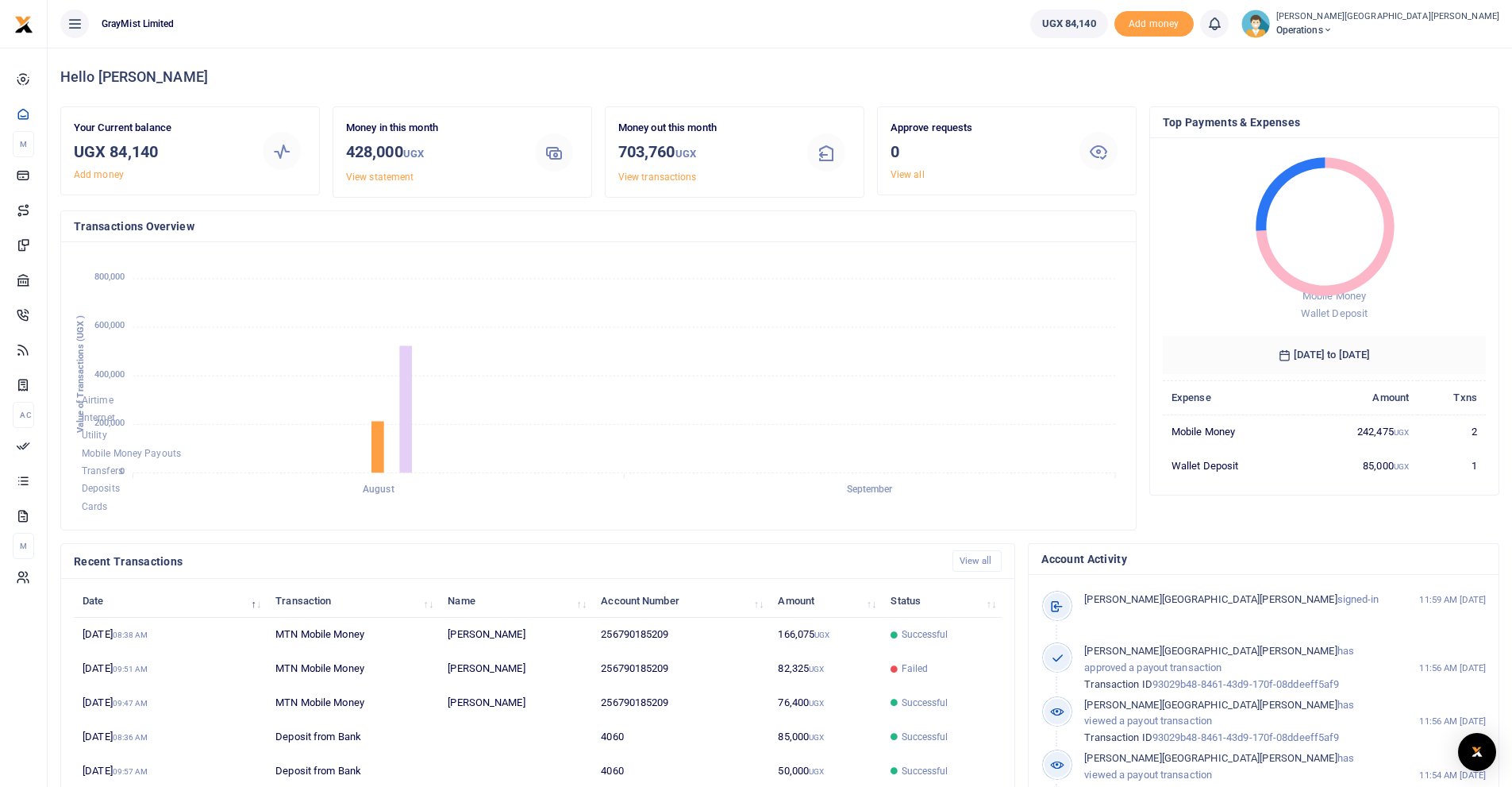
scroll to position [211, 312]
